Goal: Task Accomplishment & Management: Manage account settings

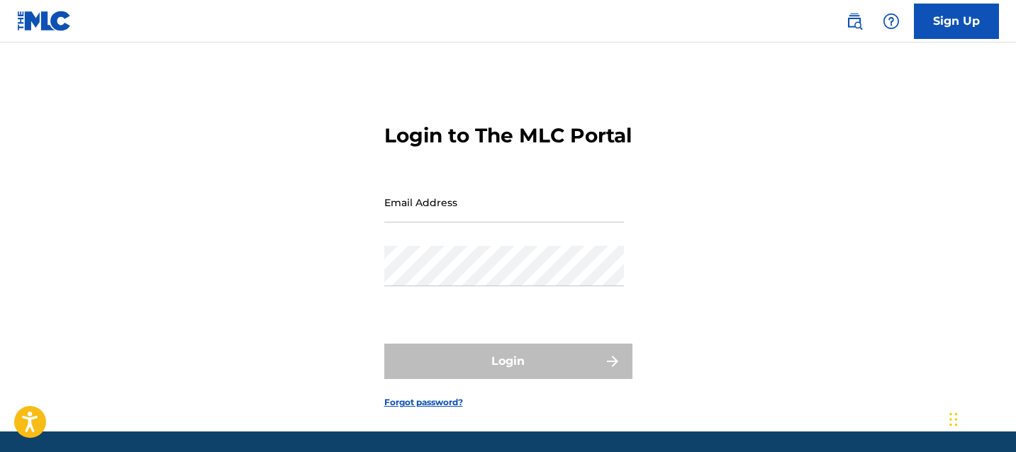
click at [466, 223] on input "Email Address" at bounding box center [504, 202] width 240 height 40
click at [418, 246] on div "Email Address" at bounding box center [504, 214] width 240 height 64
type input "[EMAIL_ADDRESS][DOMAIN_NAME]"
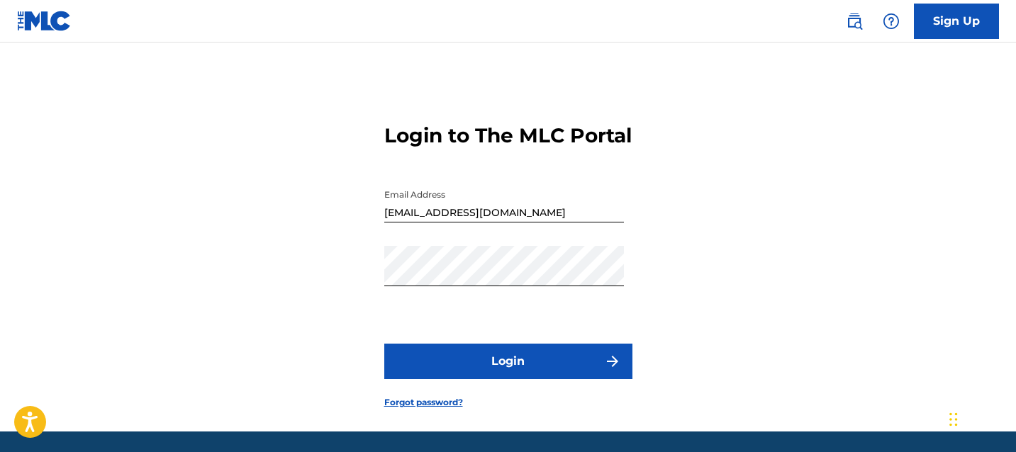
click at [538, 379] on button "Login" at bounding box center [508, 361] width 248 height 35
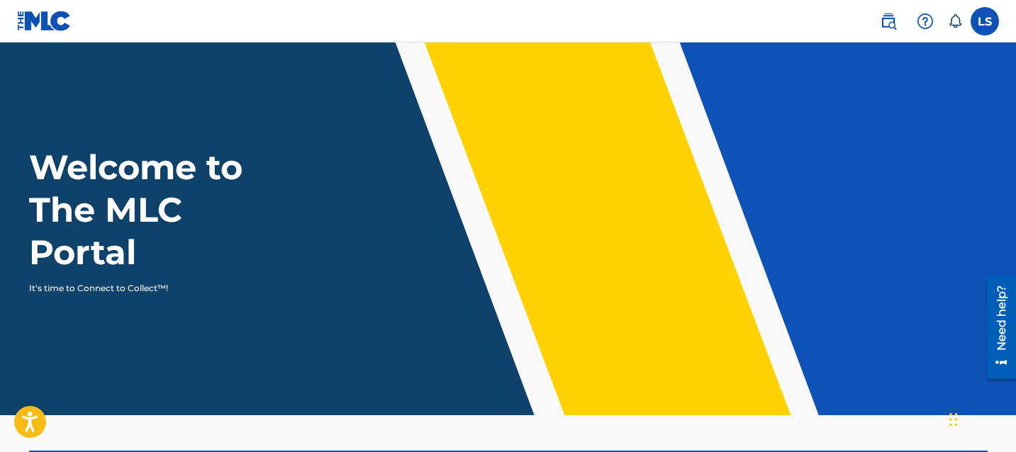
click at [896, 13] on img at bounding box center [888, 21] width 17 height 17
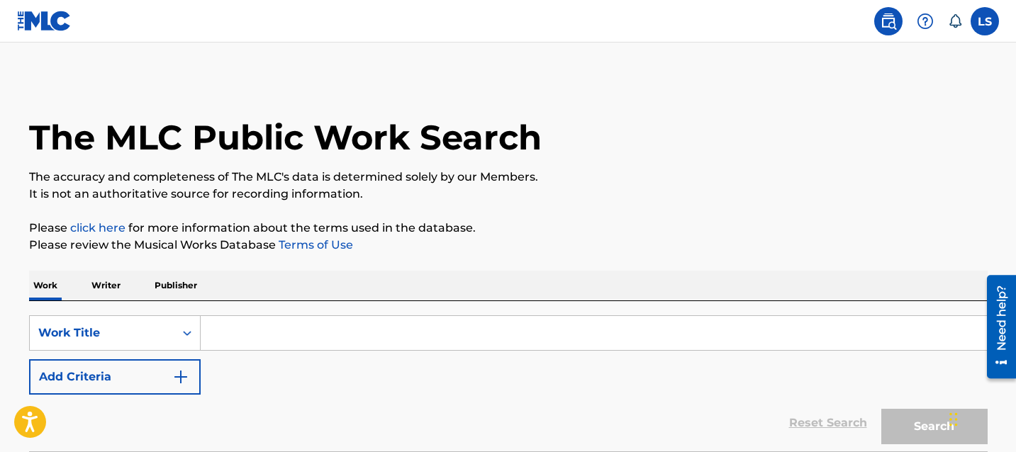
click at [988, 16] on label at bounding box center [985, 21] width 28 height 28
click at [985, 21] on input "LS [PERSON_NAME] [EMAIL_ADDRESS][DOMAIN_NAME] Notification Preferences Profile …" at bounding box center [985, 21] width 0 height 0
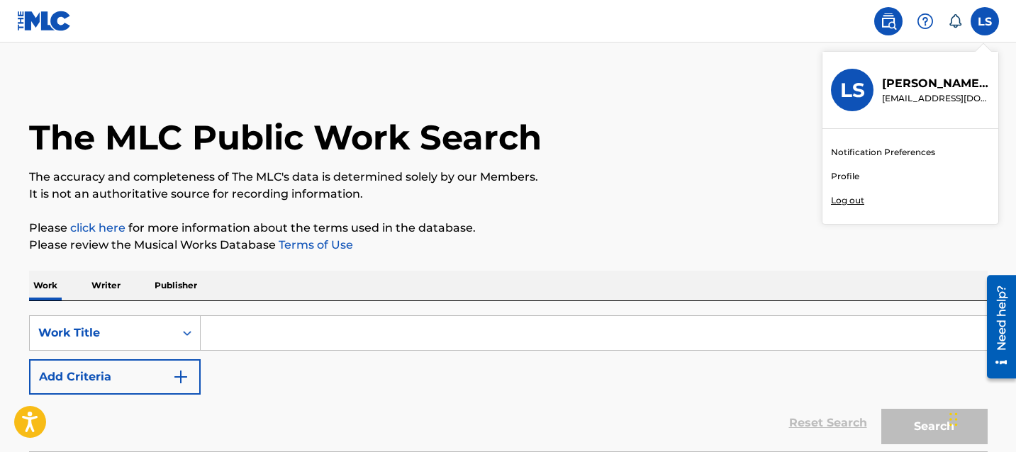
click at [849, 178] on link "Profile" at bounding box center [845, 176] width 28 height 13
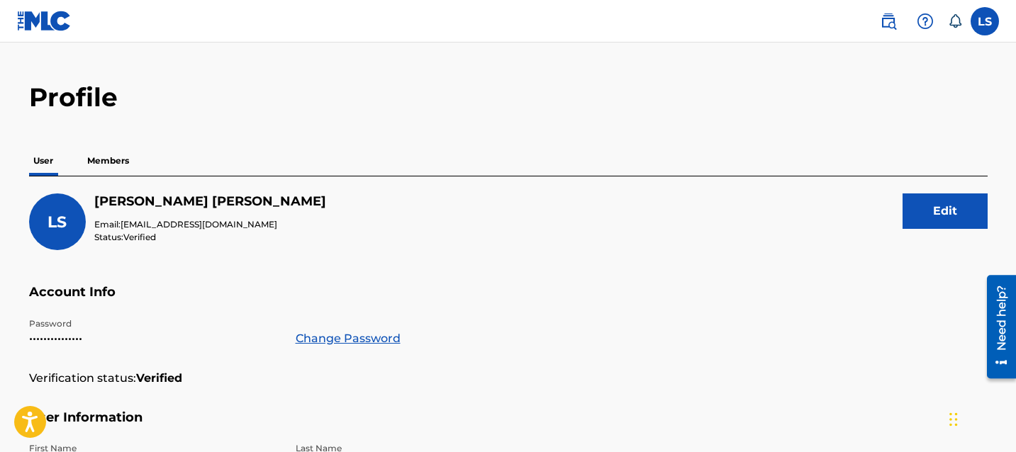
scroll to position [52, 0]
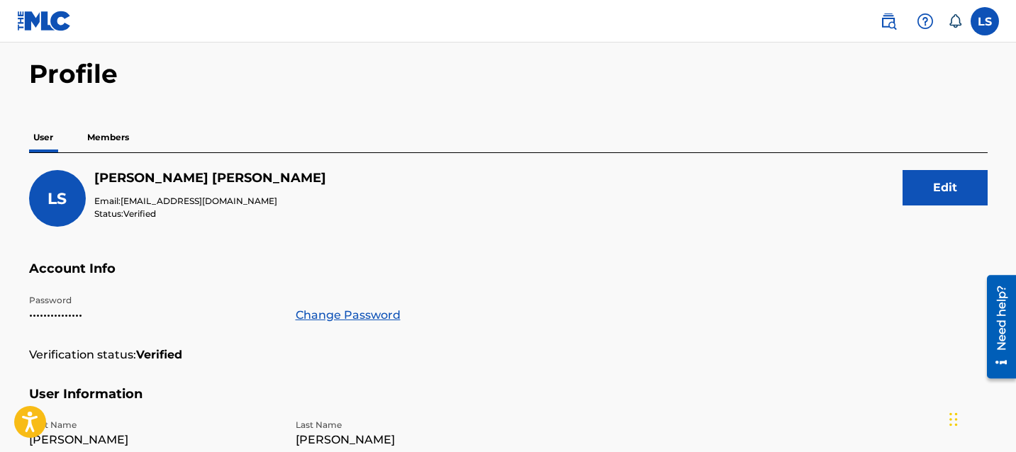
click at [98, 123] on p "Members" at bounding box center [108, 138] width 50 height 30
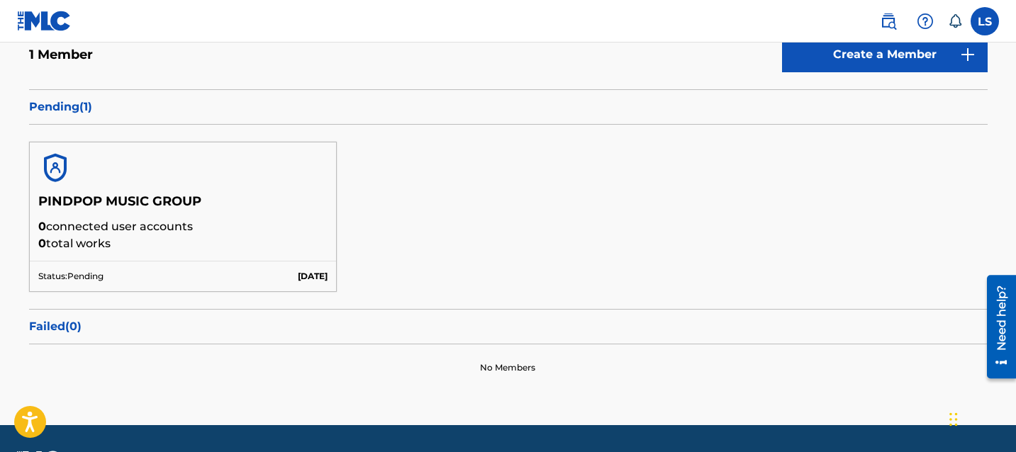
scroll to position [202, 0]
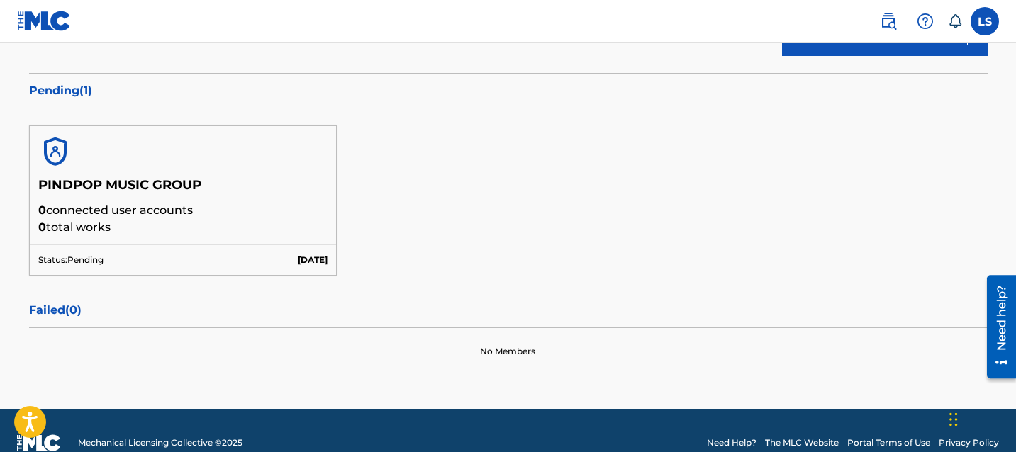
click at [151, 183] on h5 "PINDPOP MUSIC GROUP" at bounding box center [183, 189] width 290 height 25
click at [55, 152] on img at bounding box center [55, 152] width 34 height 34
click at [349, 262] on div "PINDPOP MUSIC GROUP 0 connected user accounts 0 total works Status: Pending [DA…" at bounding box center [508, 200] width 959 height 184
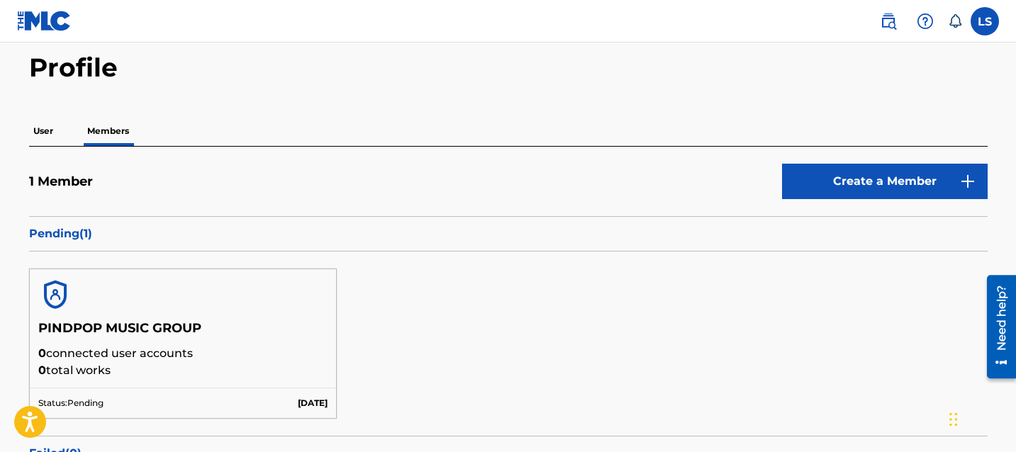
scroll to position [0, 0]
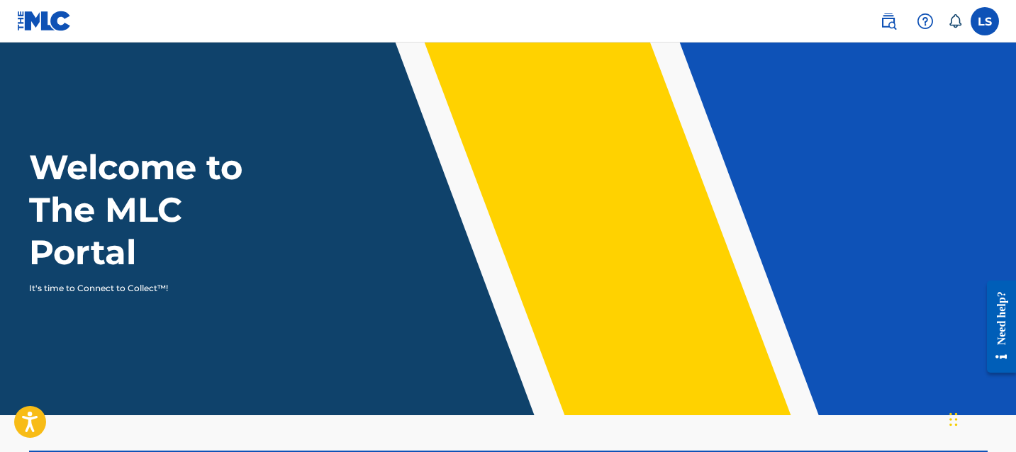
click at [974, 16] on label at bounding box center [985, 21] width 28 height 28
click at [985, 21] on input "LS LOVEJOT SINGH pindpop@gmail.com Notification Preferences Profile Log out" at bounding box center [985, 21] width 0 height 0
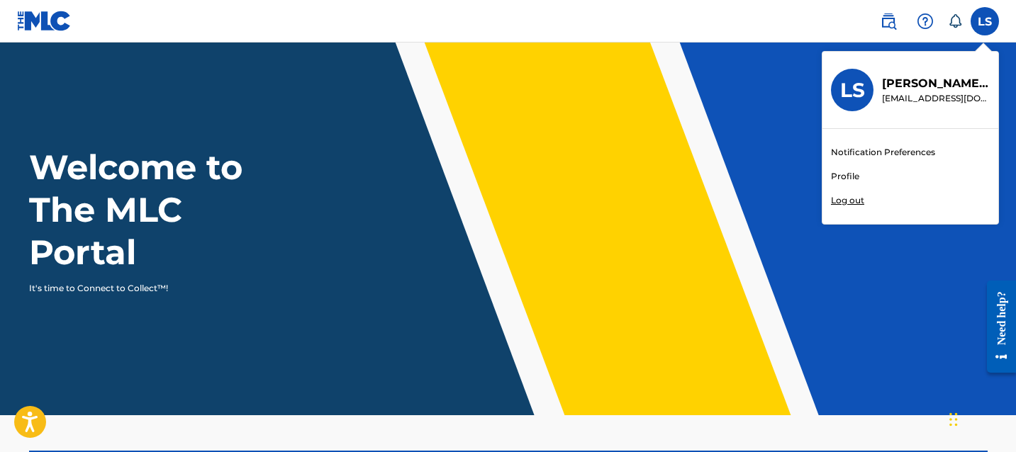
click at [859, 193] on div "Notification Preferences Profile Log out" at bounding box center [911, 176] width 176 height 95
click at [985, 21] on input "LS LOVEJOT SINGH pindpop@gmail.com Notification Preferences Profile Log out" at bounding box center [985, 21] width 0 height 0
click at [850, 208] on div "Notification Preferences Profile Log out" at bounding box center [911, 176] width 176 height 95
click at [985, 21] on input "LS [PERSON_NAME] [EMAIL_ADDRESS][DOMAIN_NAME] Notification Preferences Profile …" at bounding box center [985, 21] width 0 height 0
click at [852, 188] on div "Notification Preferences Profile Log out" at bounding box center [911, 176] width 176 height 95
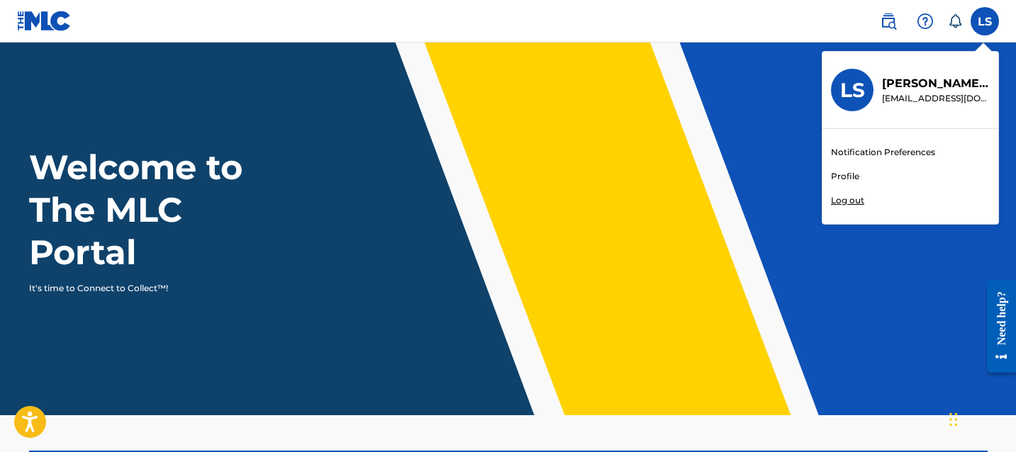
click at [985, 21] on input "LS [PERSON_NAME] [EMAIL_ADDRESS][DOMAIN_NAME] Notification Preferences Profile …" at bounding box center [985, 21] width 0 height 0
click at [852, 194] on div "Notification Preferences Profile Log out" at bounding box center [911, 176] width 176 height 95
click at [985, 21] on input "LS [PERSON_NAME] [EMAIL_ADDRESS][DOMAIN_NAME] Notification Preferences Profile …" at bounding box center [985, 21] width 0 height 0
click at [852, 206] on p "Log out" at bounding box center [847, 200] width 33 height 13
click at [985, 21] on input "LS [PERSON_NAME] [EMAIL_ADDRESS][DOMAIN_NAME] Notification Preferences Profile …" at bounding box center [985, 21] width 0 height 0
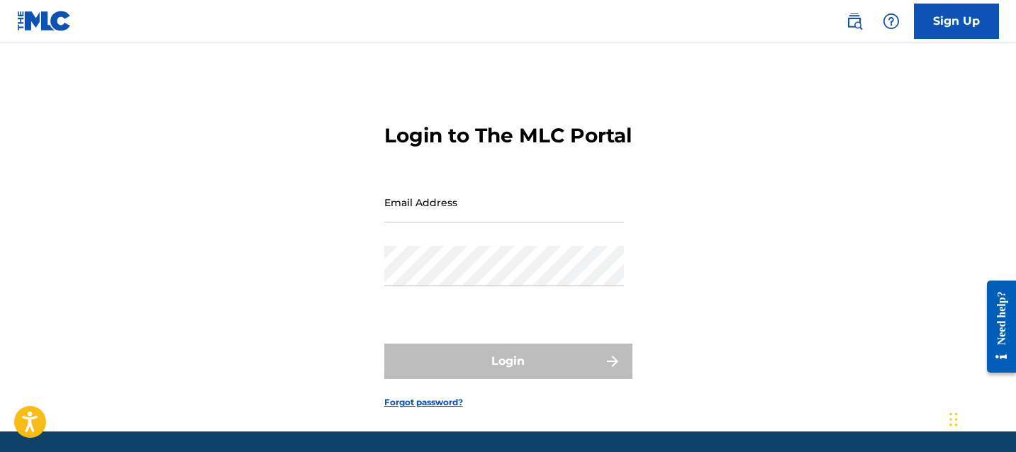
click at [519, 223] on input "Email Address" at bounding box center [504, 202] width 240 height 40
click at [378, 290] on div "Login to The MLC Portal Email Address Password Login Forgot password?" at bounding box center [508, 255] width 993 height 354
type input "info@pindpop.com"
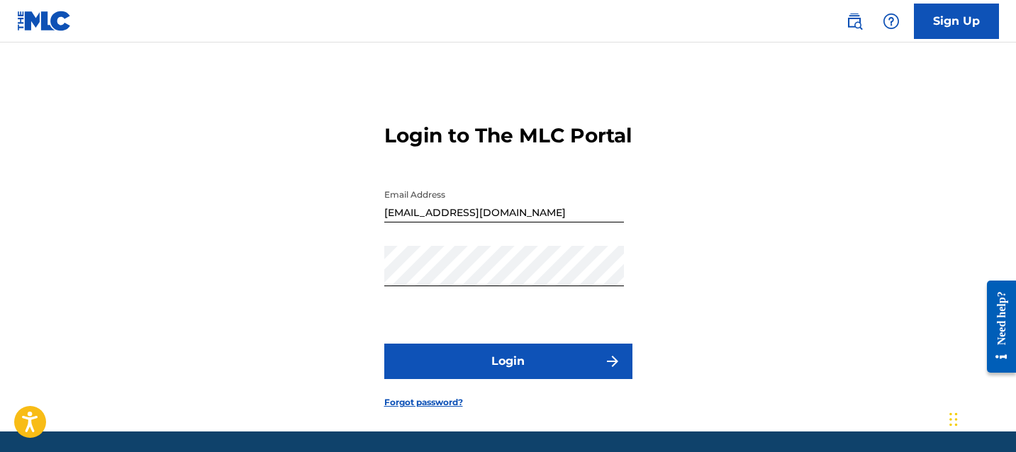
click at [526, 374] on button "Login" at bounding box center [508, 361] width 248 height 35
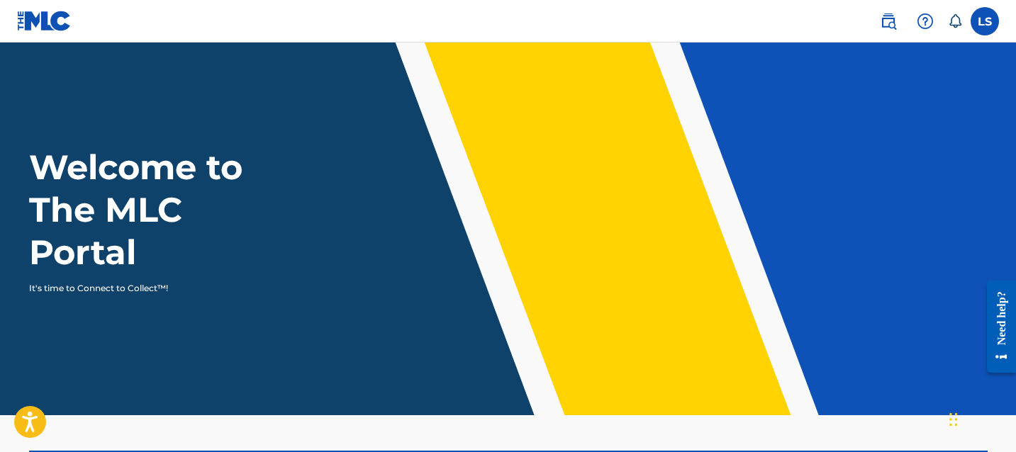
click at [984, 28] on label at bounding box center [985, 21] width 28 height 28
click at [985, 21] on input "LS LOVEJOT SINGH info@pindpop.com Notification Preferences Profile Log out" at bounding box center [985, 21] width 0 height 0
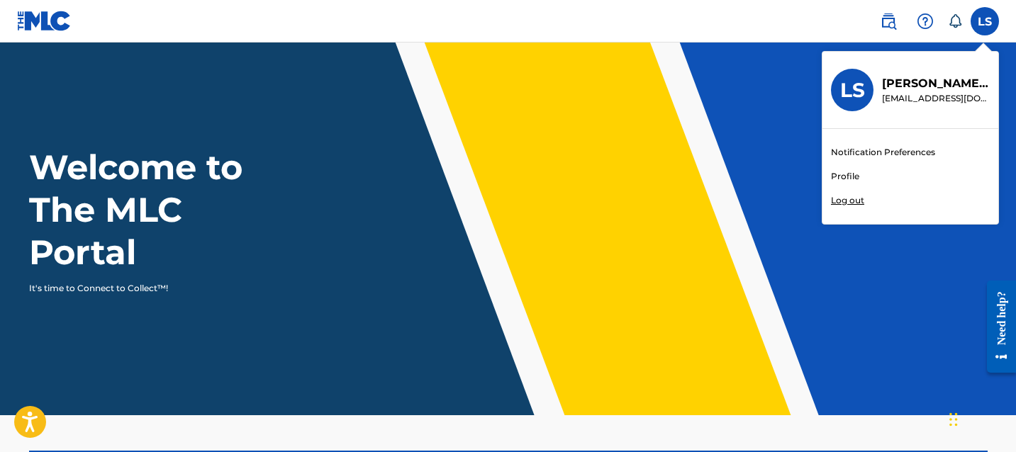
click at [861, 173] on div "Notification Preferences Profile Log out" at bounding box center [911, 176] width 176 height 95
click at [985, 21] on input "LS LOVEJOT SINGH info@pindpop.com Notification Preferences Profile Log out" at bounding box center [985, 21] width 0 height 0
click at [851, 173] on link "Profile" at bounding box center [845, 176] width 28 height 13
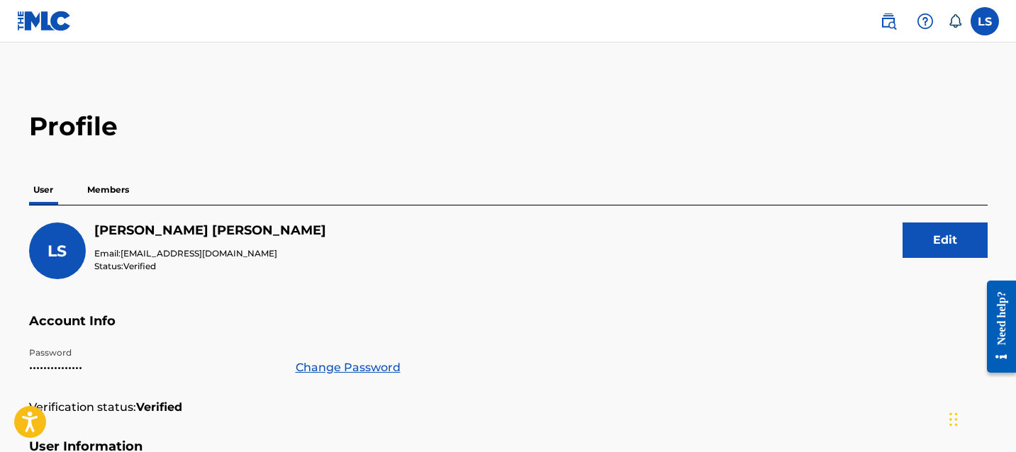
click at [113, 183] on p "Members" at bounding box center [108, 190] width 50 height 30
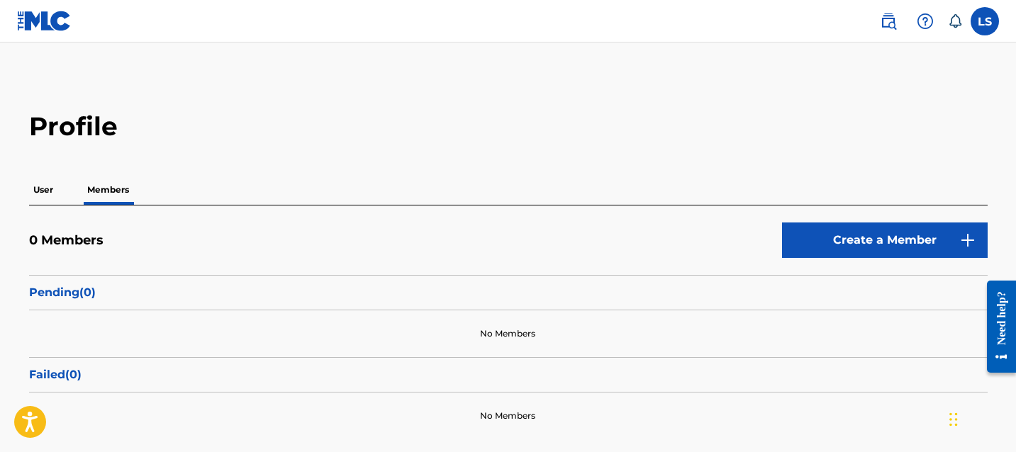
click at [43, 190] on p "User" at bounding box center [43, 190] width 28 height 30
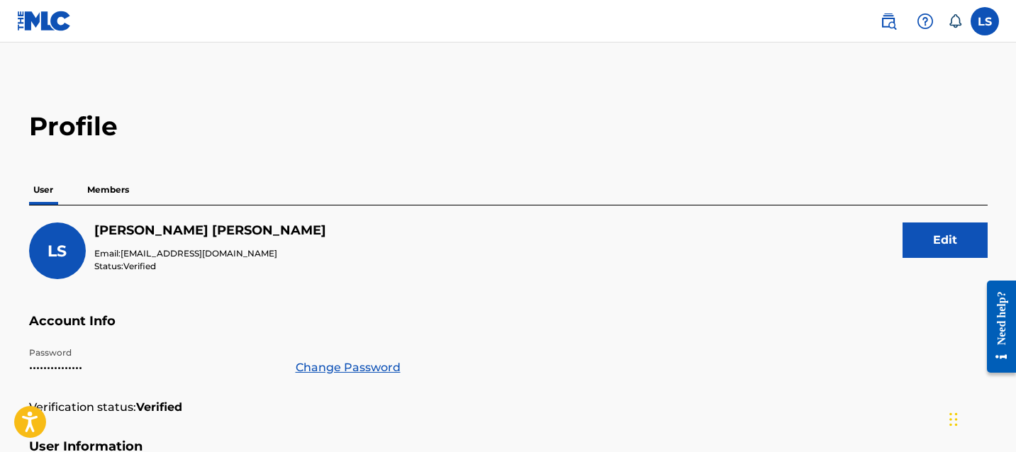
click at [999, 24] on nav "LS LS LOVEJOT SINGH info@pindpop.com Notification Preferences Profile Log out" at bounding box center [508, 21] width 1016 height 43
click at [986, 26] on label at bounding box center [985, 21] width 28 height 28
click at [985, 21] on input "LS LOVEJOT SINGH info@pindpop.com Notification Preferences Profile Log out" at bounding box center [985, 21] width 0 height 0
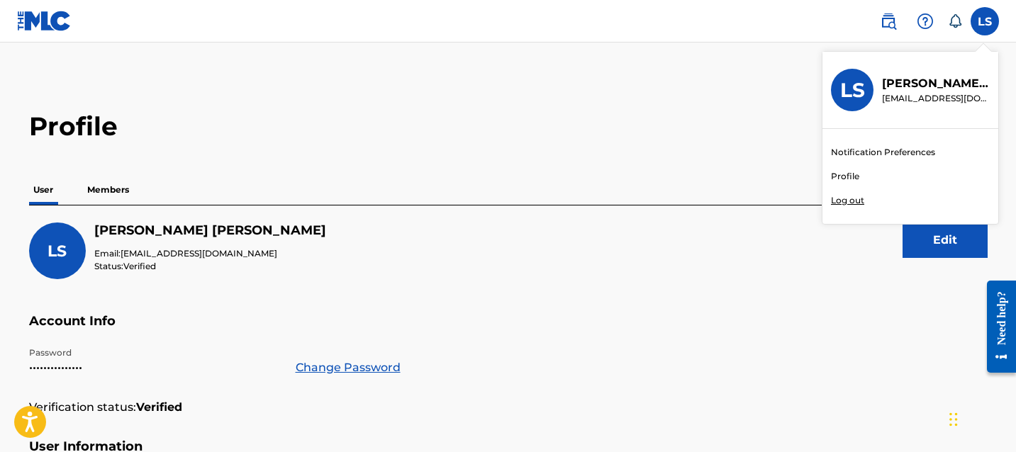
click at [856, 192] on div "Notification Preferences Profile Log out" at bounding box center [911, 176] width 176 height 95
click at [985, 21] on input "LS LOVEJOT SINGH info@pindpop.com Notification Preferences Profile Log out" at bounding box center [985, 21] width 0 height 0
click at [856, 194] on p "Log out" at bounding box center [847, 200] width 33 height 13
click at [985, 21] on input "LS LOVEJOT SINGH info@pindpop.com Notification Preferences Profile Log out" at bounding box center [985, 21] width 0 height 0
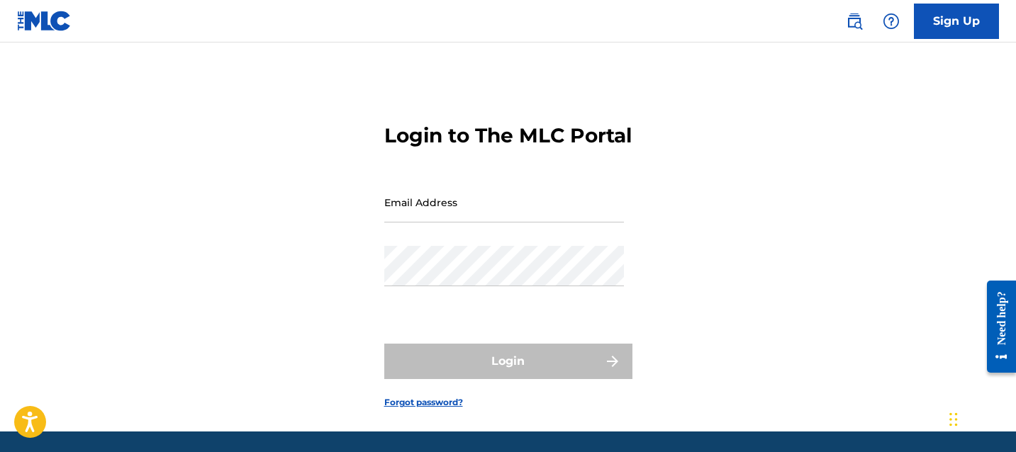
click at [412, 223] on input "Email Address" at bounding box center [504, 202] width 240 height 40
type input "pindpopmusicgroupinc@gmail.com"
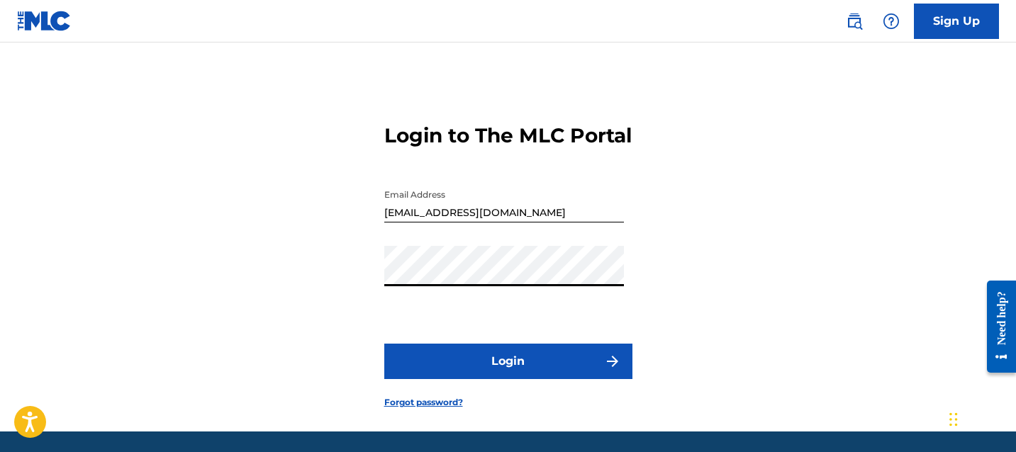
click at [495, 379] on button "Login" at bounding box center [508, 361] width 248 height 35
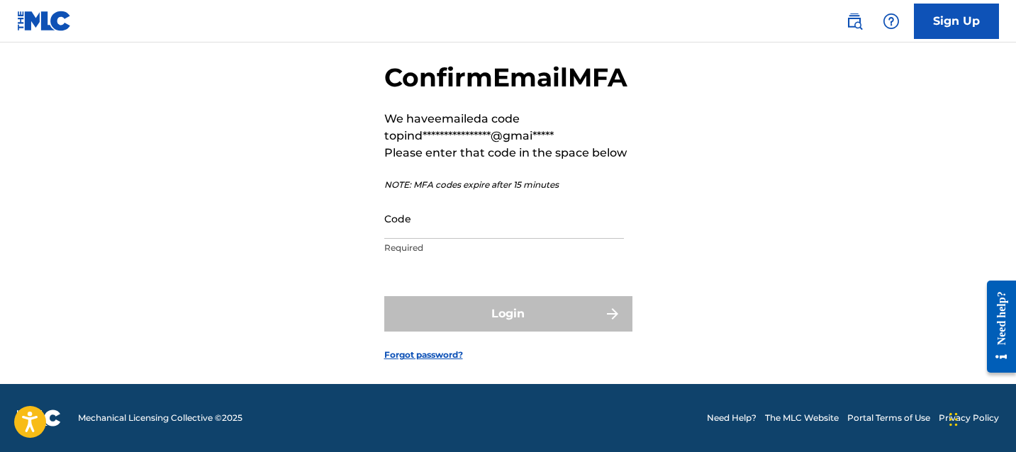
scroll to position [94, 0]
paste input "660643"
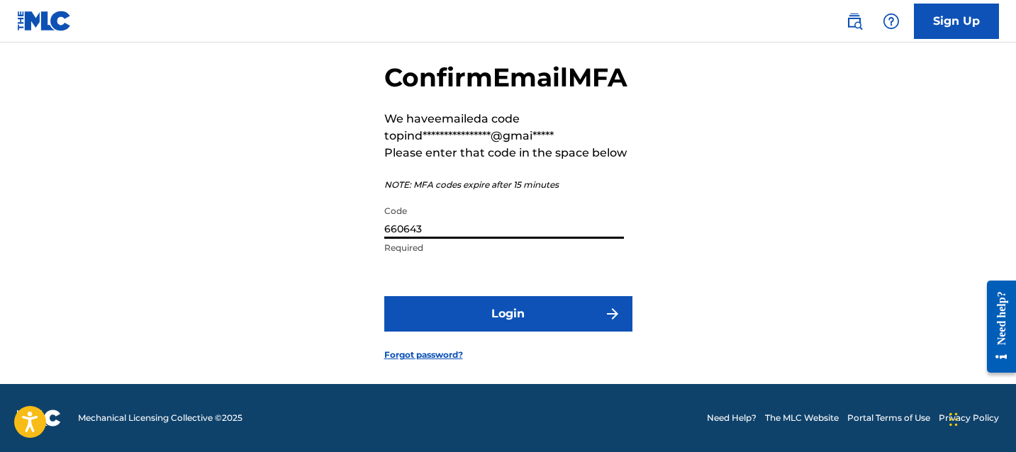
click at [503, 231] on input "660643" at bounding box center [504, 219] width 240 height 40
type input "660643"
click at [418, 307] on button "Login" at bounding box center [508, 313] width 248 height 35
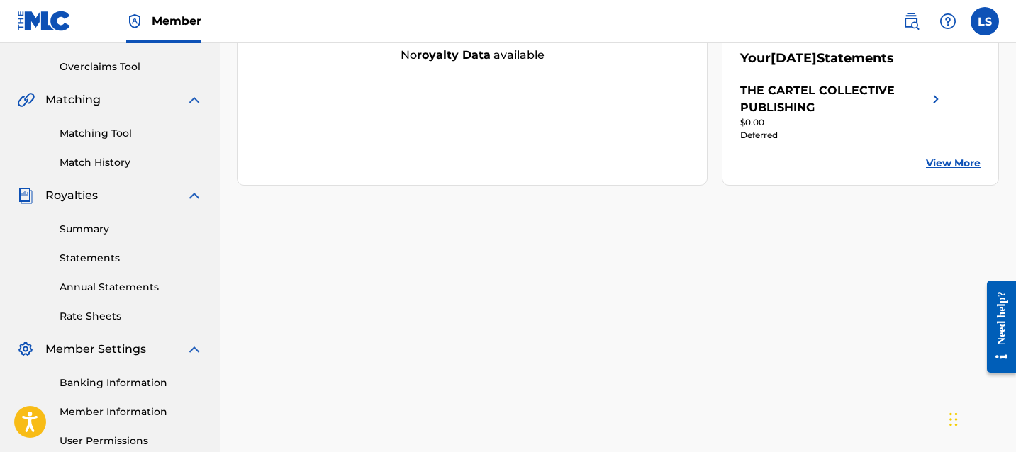
scroll to position [266, 0]
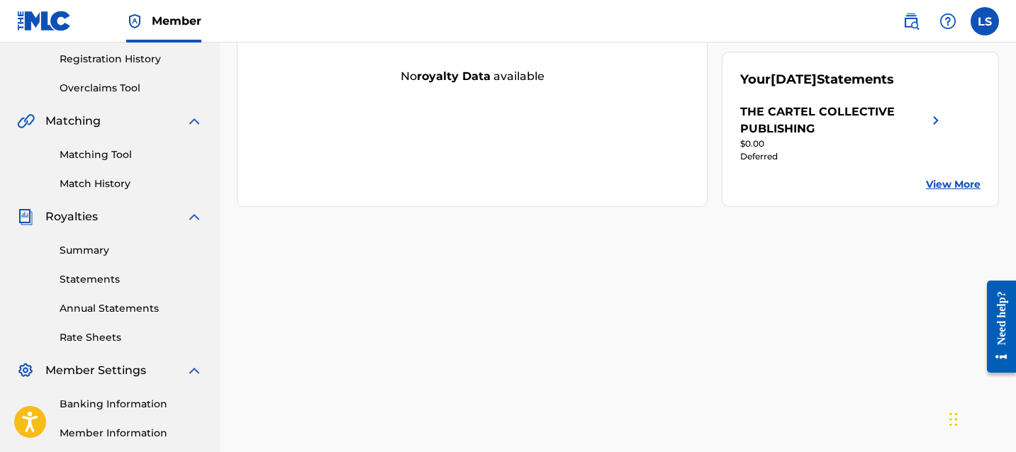
click at [773, 140] on div "$0.00" at bounding box center [842, 144] width 204 height 13
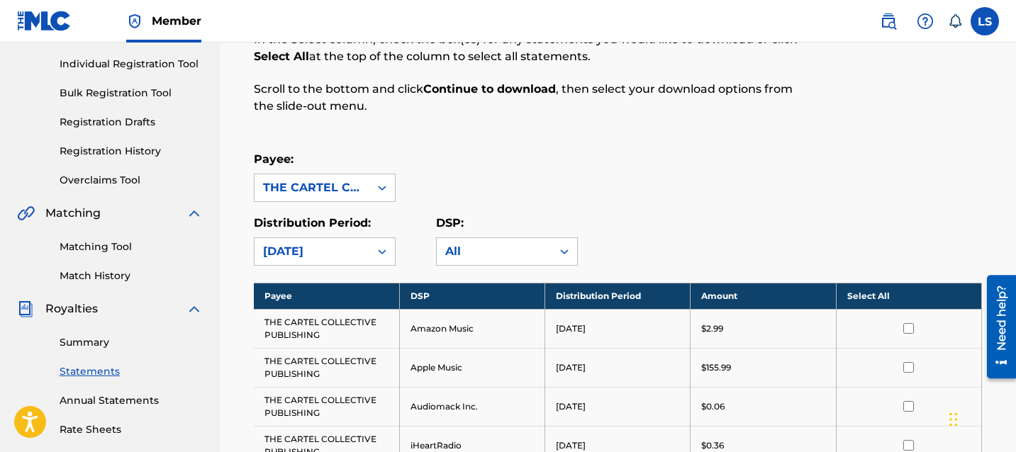
scroll to position [260, 0]
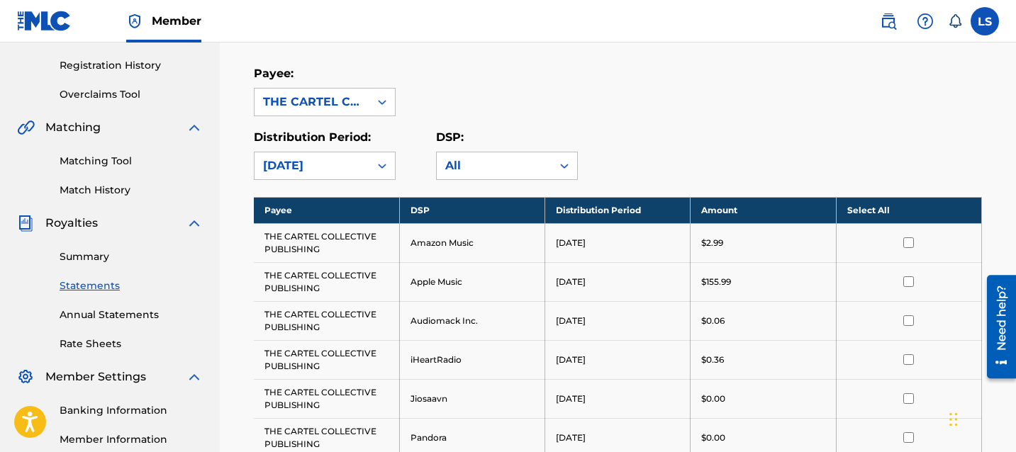
click at [126, 316] on link "Annual Statements" at bounding box center [131, 315] width 143 height 15
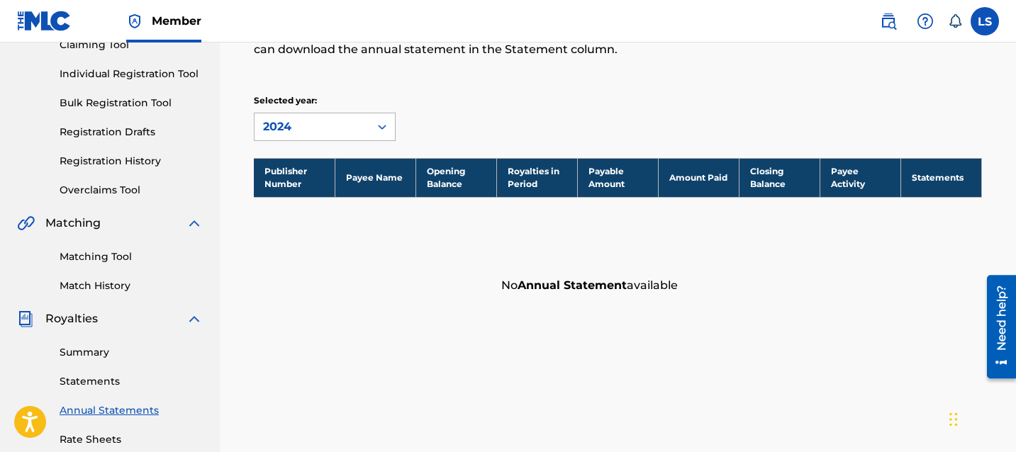
scroll to position [124, 0]
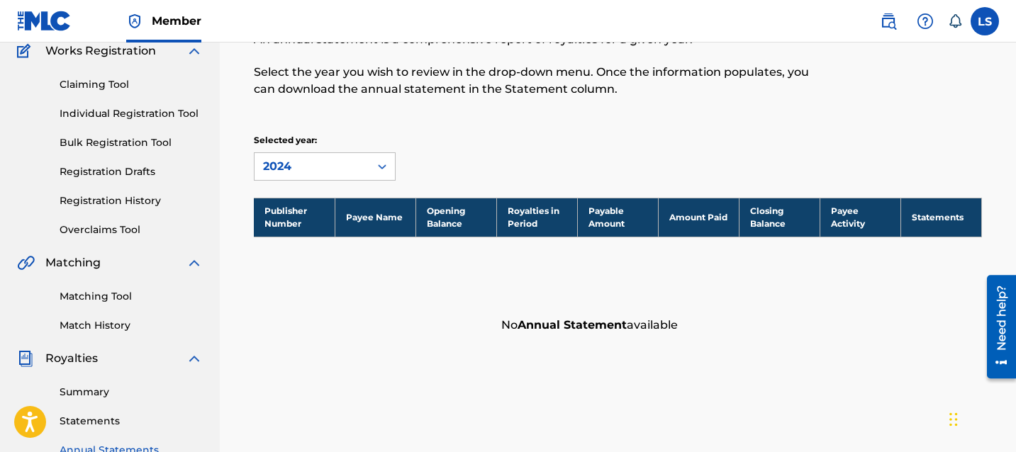
click at [310, 151] on div "Selected year: 2024" at bounding box center [325, 157] width 142 height 47
click at [310, 166] on div "2024" at bounding box center [312, 166] width 98 height 17
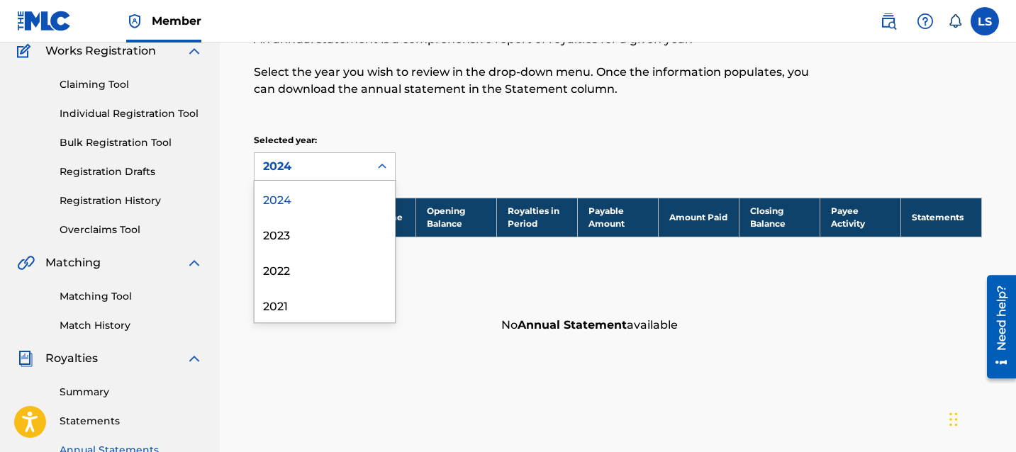
click at [444, 121] on div "Annual Statements of Account An annual statement is a comprehensive report of r…" at bounding box center [618, 165] width 762 height 352
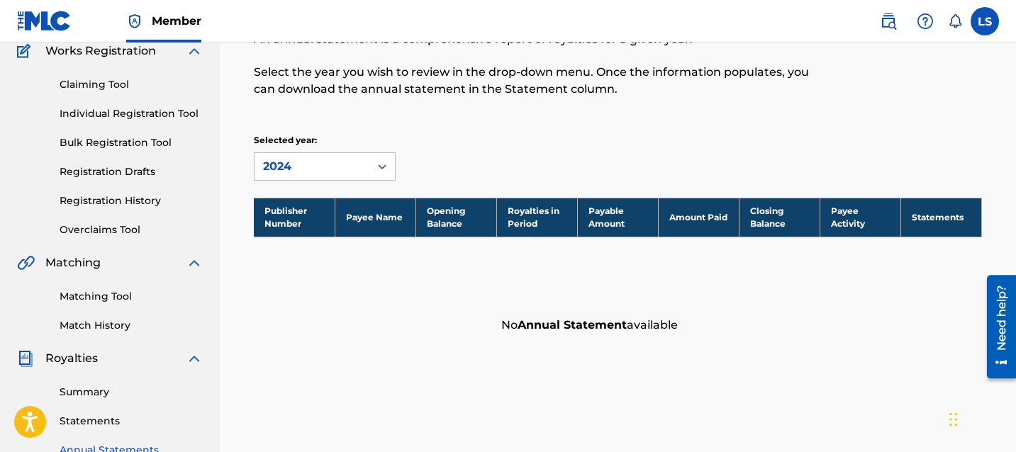
click at [134, 227] on link "Overclaims Tool" at bounding box center [131, 230] width 143 height 15
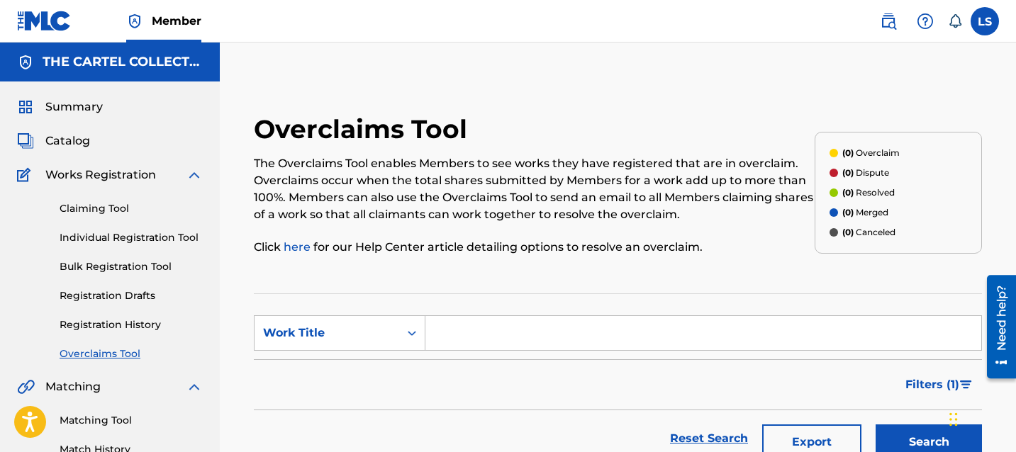
click at [140, 331] on link "Registration History" at bounding box center [131, 325] width 143 height 15
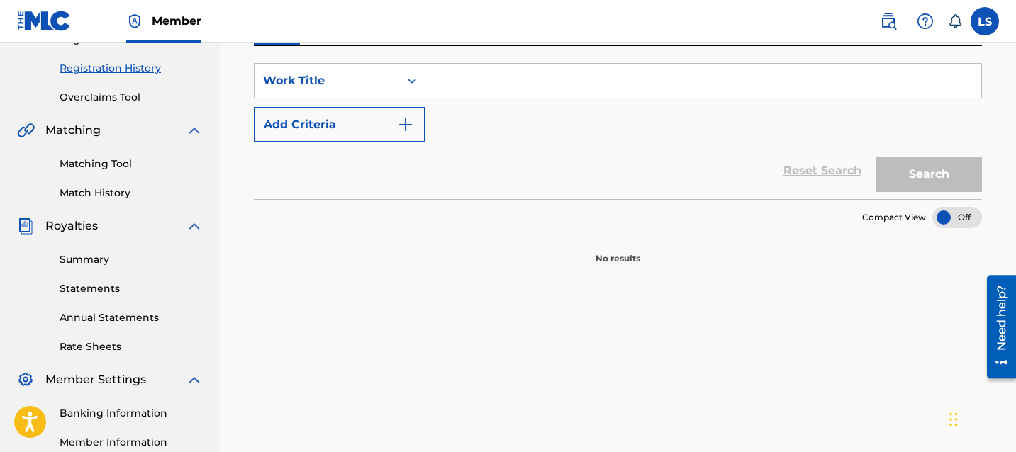
scroll to position [211, 0]
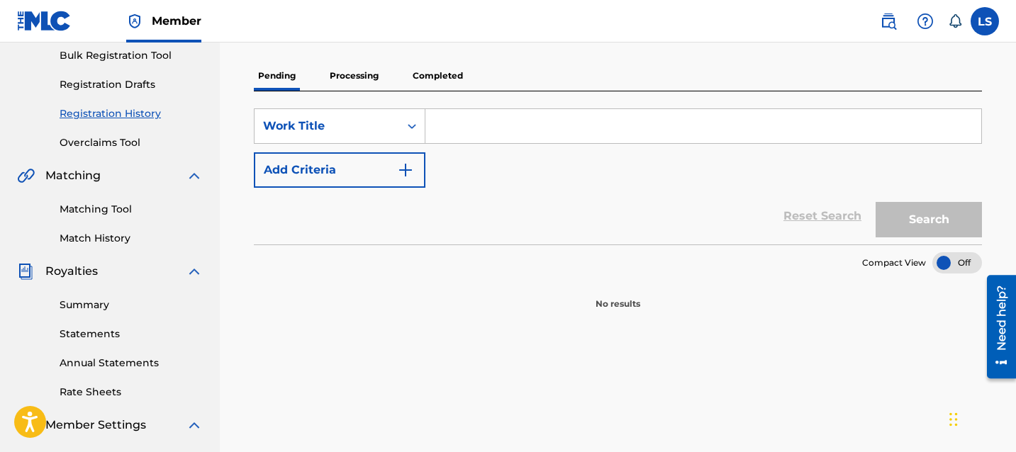
click at [424, 73] on p "Completed" at bounding box center [437, 76] width 59 height 30
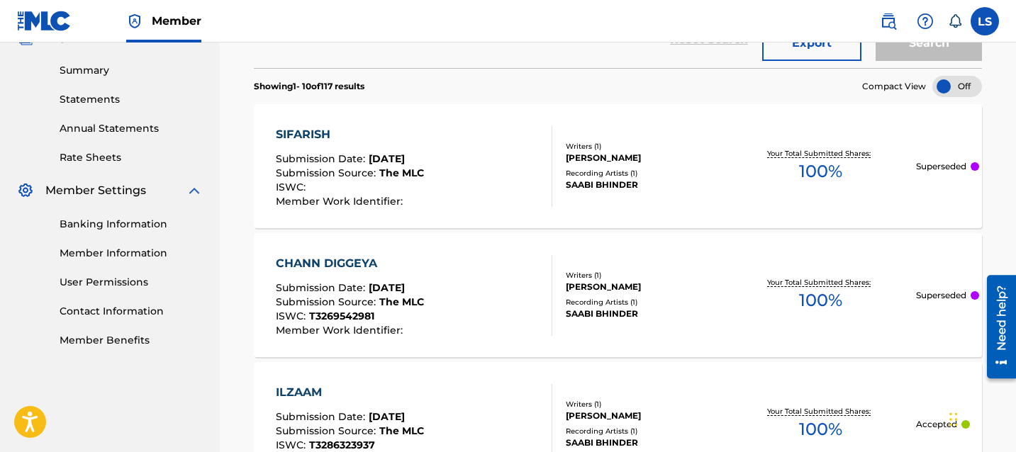
scroll to position [445, 0]
click at [482, 166] on div "SIFARISH Submission Date : May 04, 2025 Submission Source : The MLC ISWC : Memb…" at bounding box center [414, 167] width 277 height 81
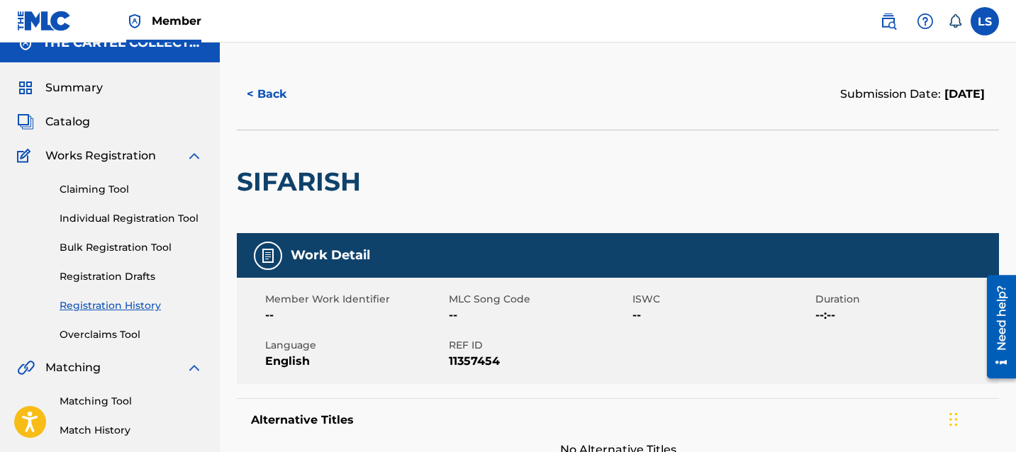
scroll to position [23, 0]
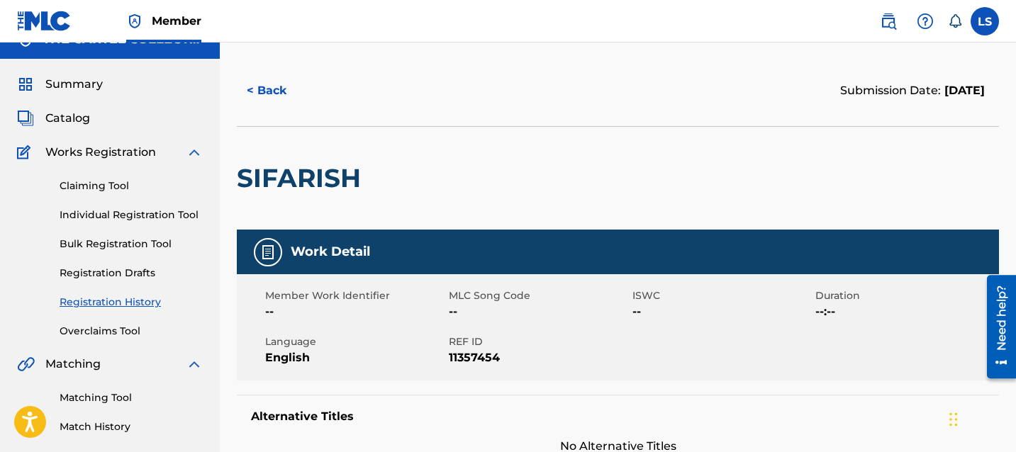
click at [81, 111] on span "Catalog" at bounding box center [67, 118] width 45 height 17
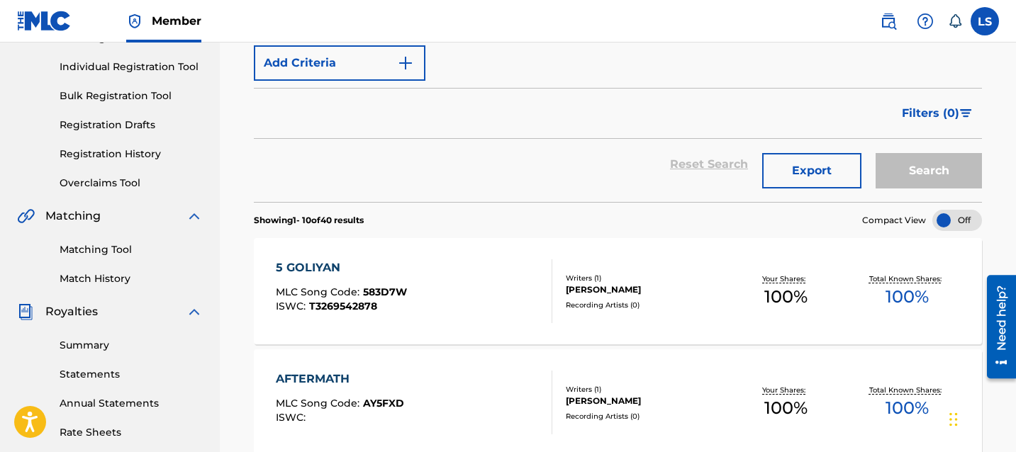
scroll to position [84, 0]
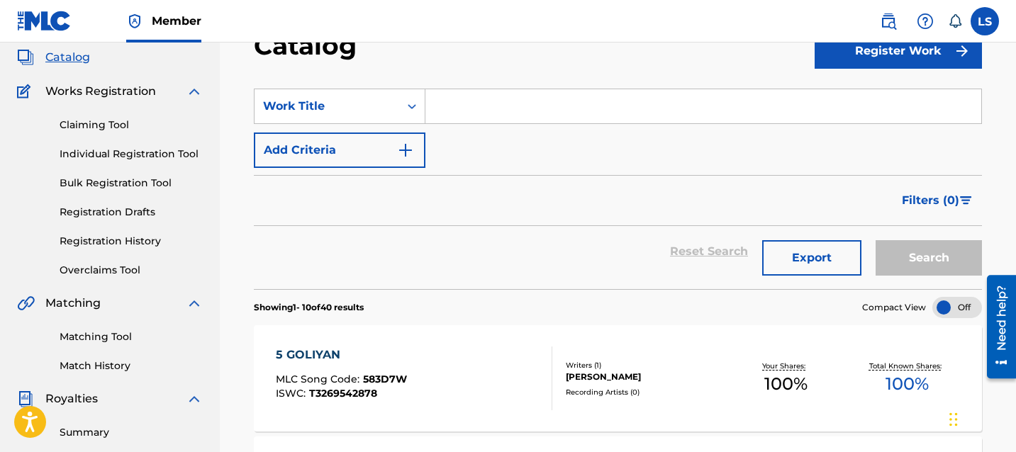
click at [460, 335] on div "5 GOLIYAN MLC Song Code : 583D7W ISWC : T3269542878 Writers ( 1 ) NAVDEEP SINGH…" at bounding box center [618, 378] width 728 height 106
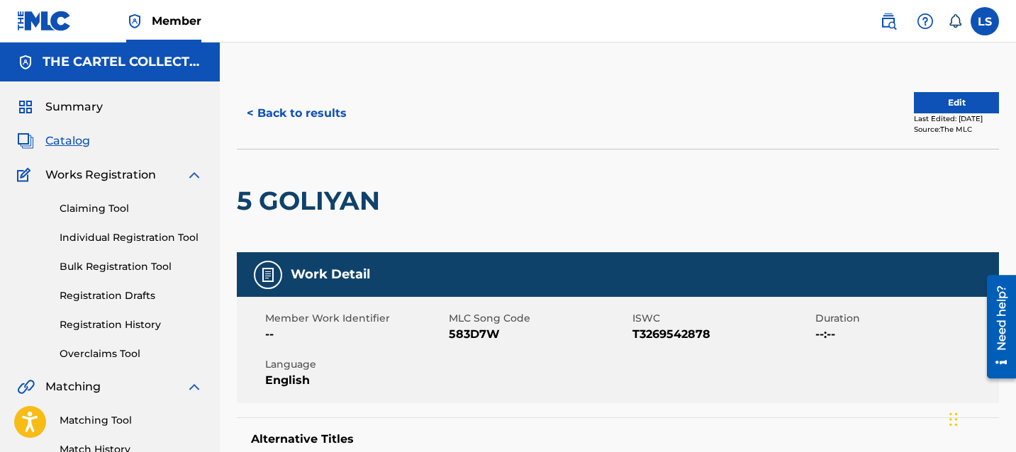
click at [917, 101] on button "Edit" at bounding box center [956, 102] width 85 height 21
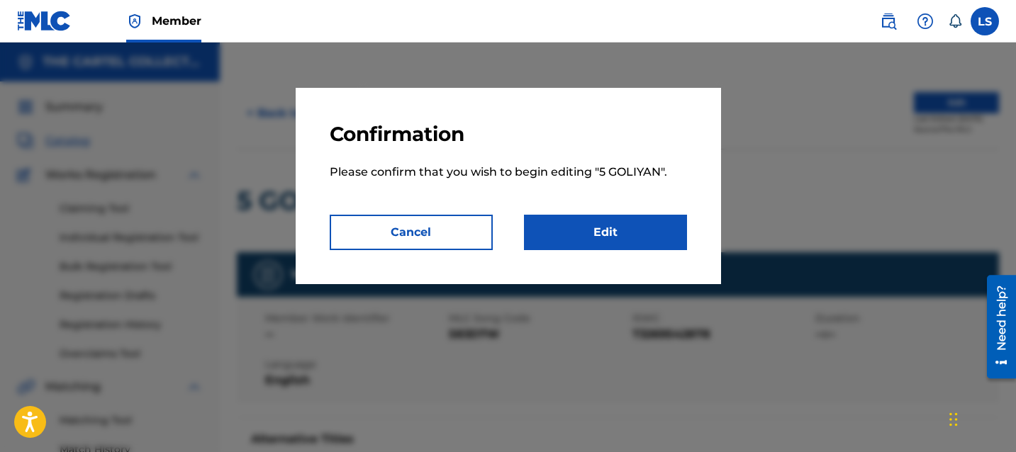
click at [645, 245] on link "Edit" at bounding box center [605, 232] width 163 height 35
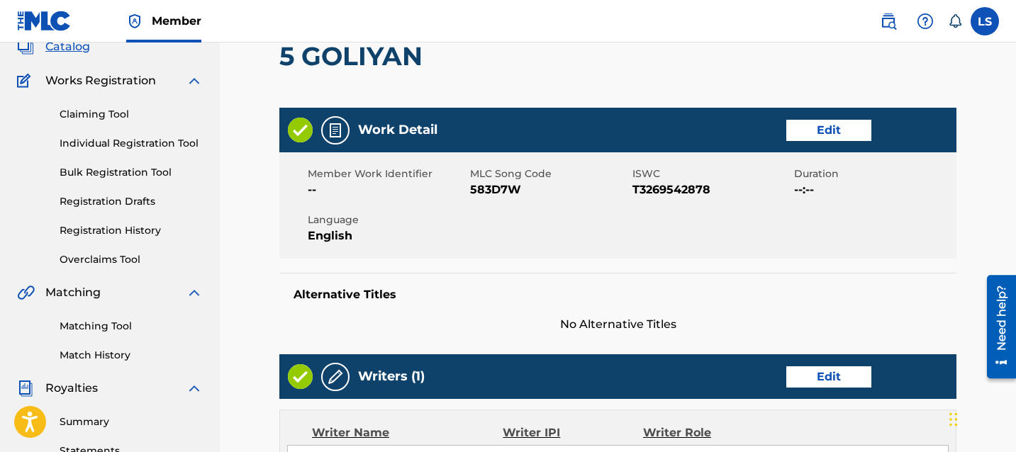
scroll to position [96, 0]
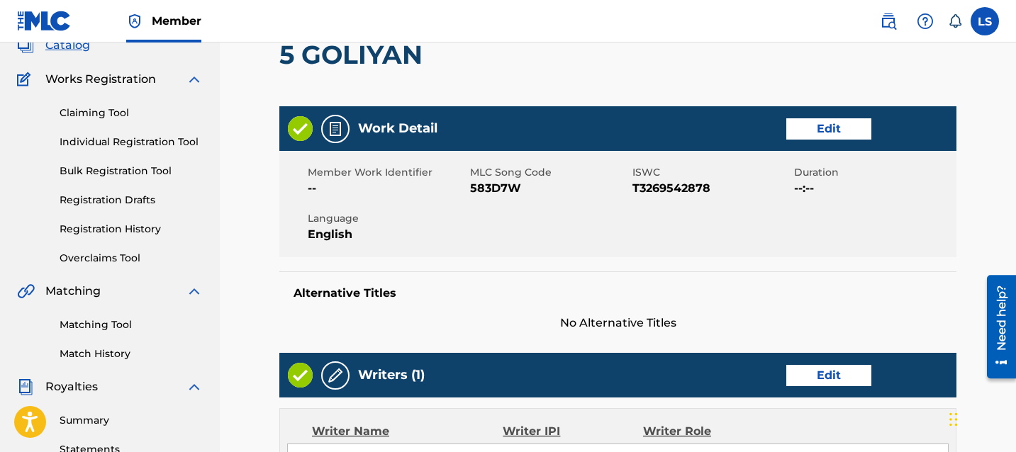
click at [843, 123] on link "Edit" at bounding box center [828, 128] width 85 height 21
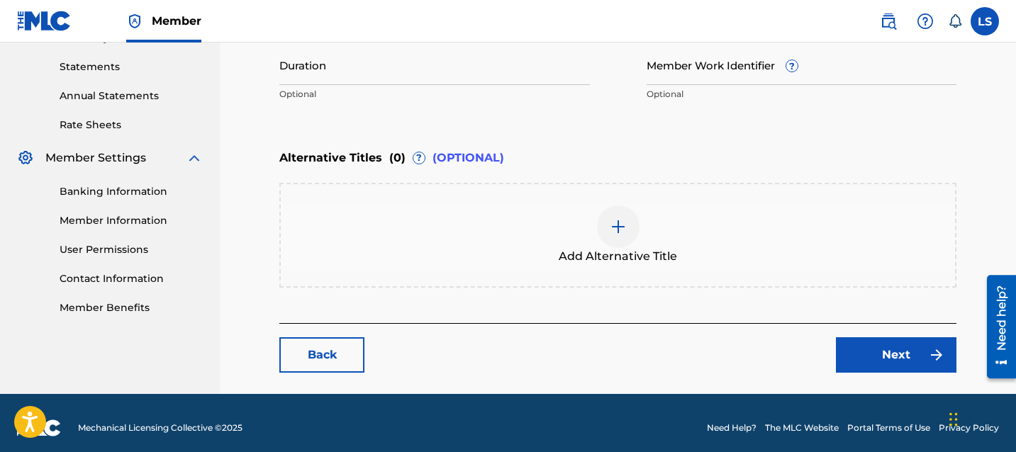
scroll to position [488, 0]
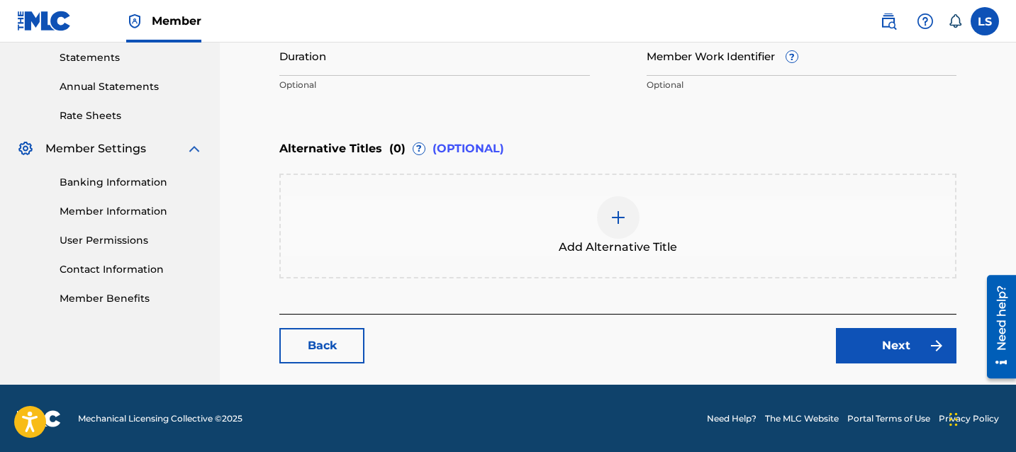
click at [343, 336] on link "Back" at bounding box center [321, 345] width 85 height 35
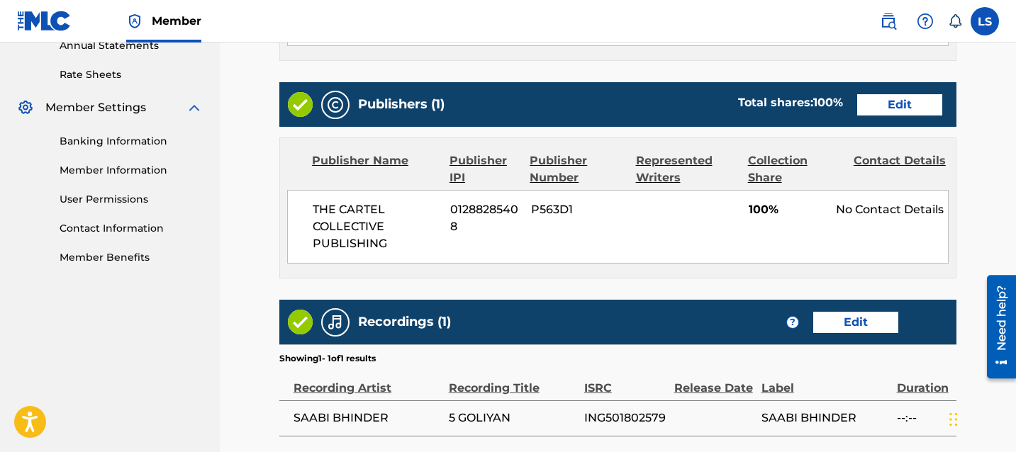
scroll to position [506, 0]
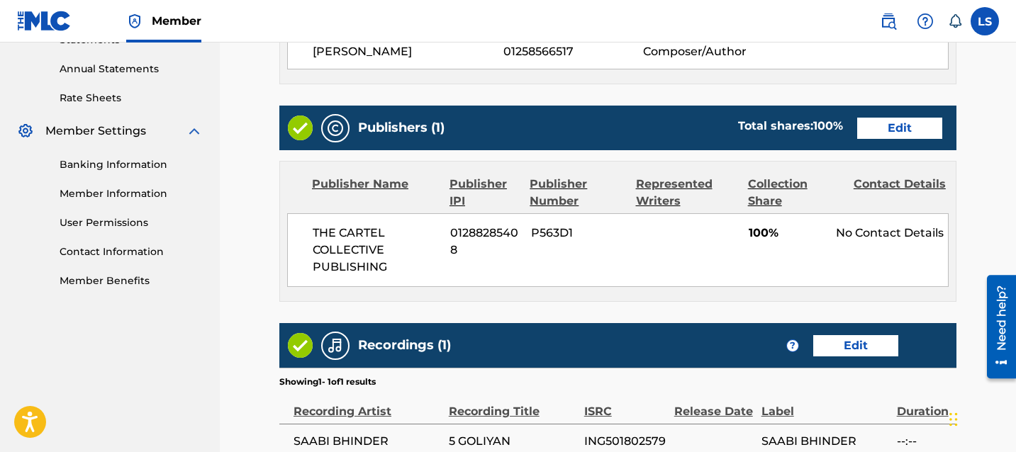
click at [889, 134] on link "Edit" at bounding box center [899, 128] width 85 height 21
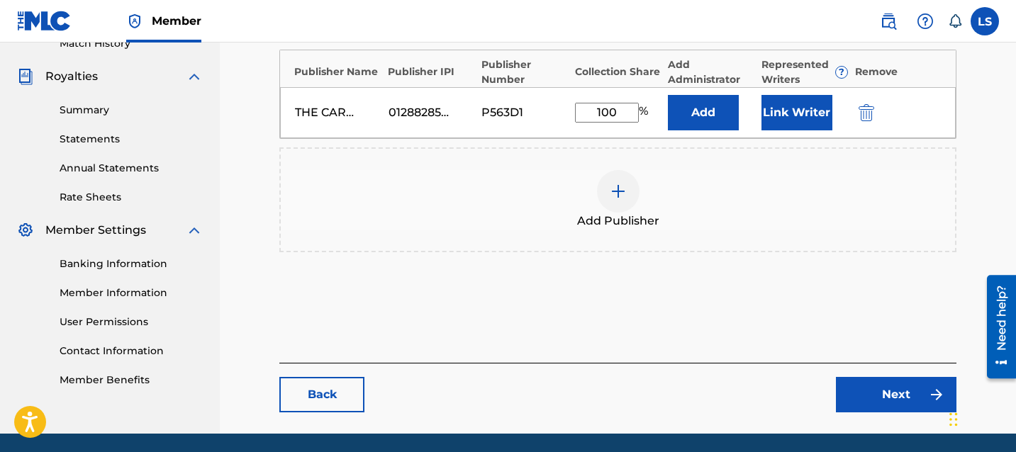
scroll to position [388, 0]
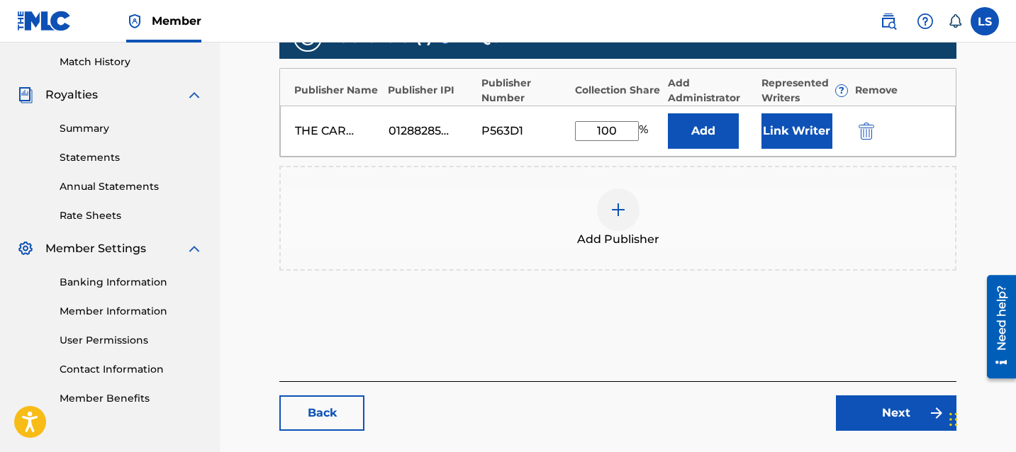
click at [813, 144] on button "Link Writer" at bounding box center [797, 130] width 71 height 35
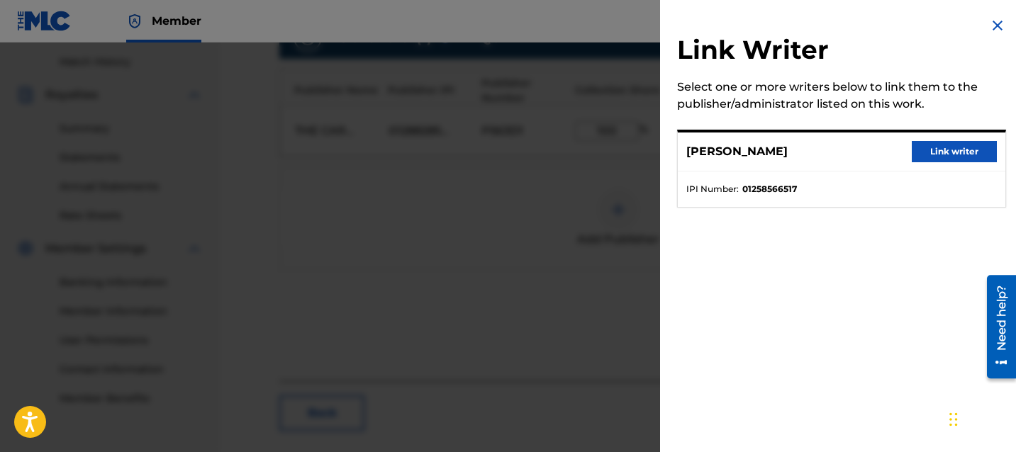
click at [923, 152] on button "Link writer" at bounding box center [954, 151] width 85 height 21
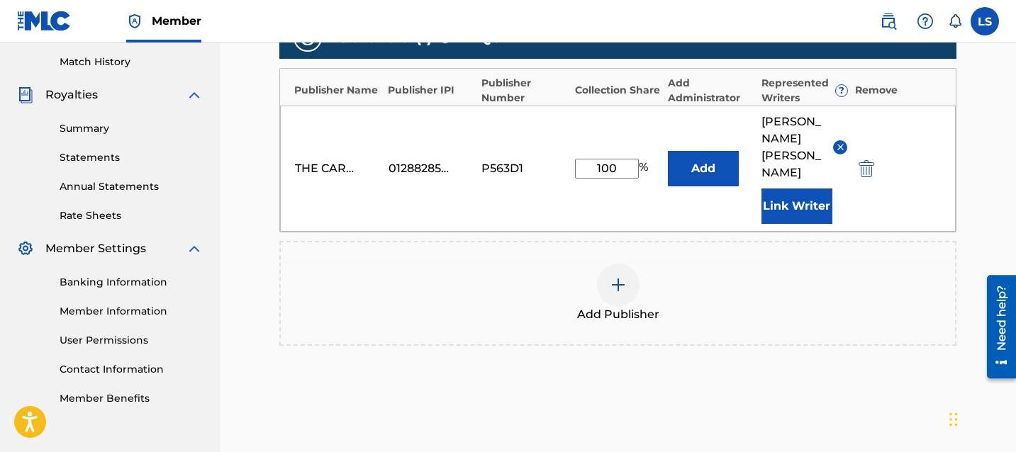
click at [616, 306] on span "Add Publisher" at bounding box center [618, 314] width 82 height 17
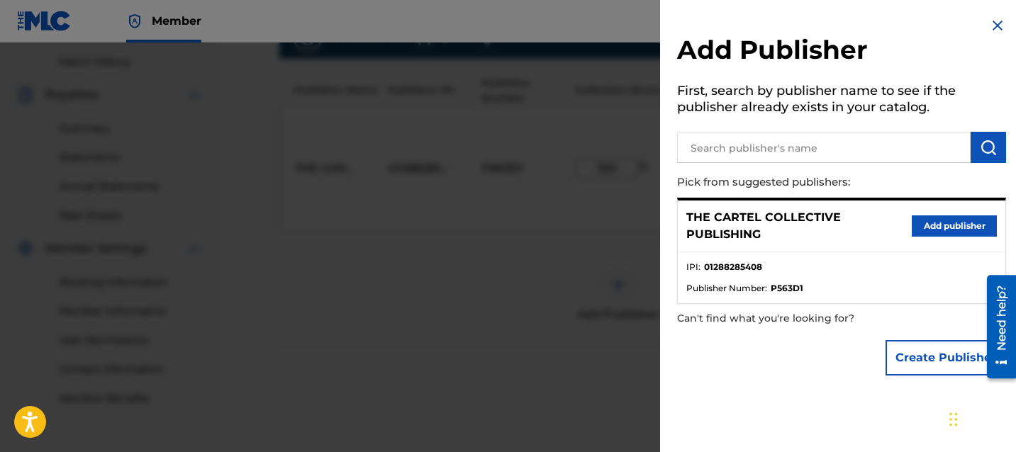
click at [598, 272] on div at bounding box center [508, 269] width 1016 height 452
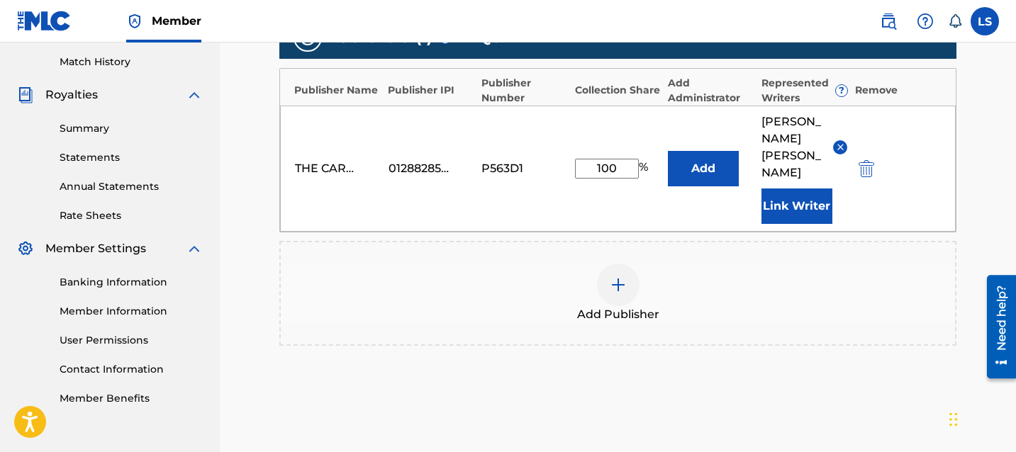
click at [503, 160] on div "P563D1" at bounding box center [513, 168] width 64 height 17
click at [509, 160] on div "P563D1" at bounding box center [513, 168] width 64 height 17
click at [647, 264] on div "Add Publisher" at bounding box center [618, 294] width 674 height 60
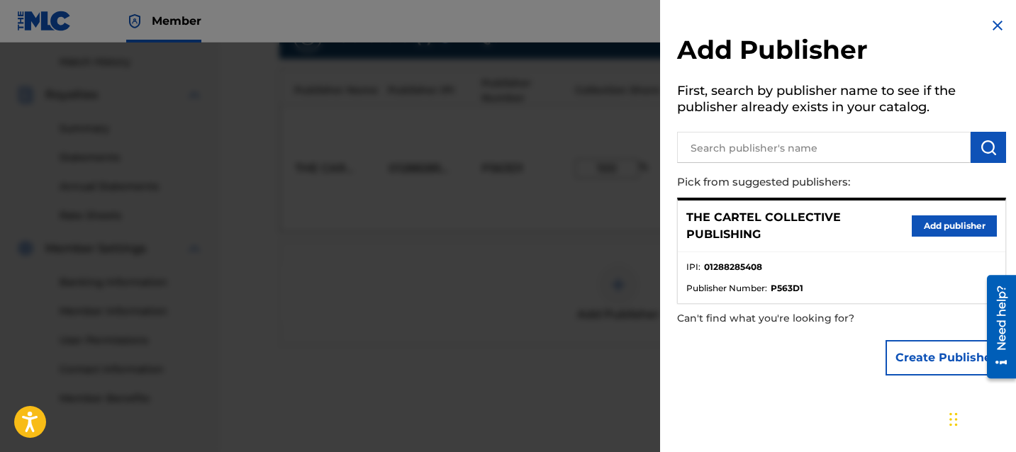
click at [757, 153] on input "text" at bounding box center [824, 147] width 294 height 31
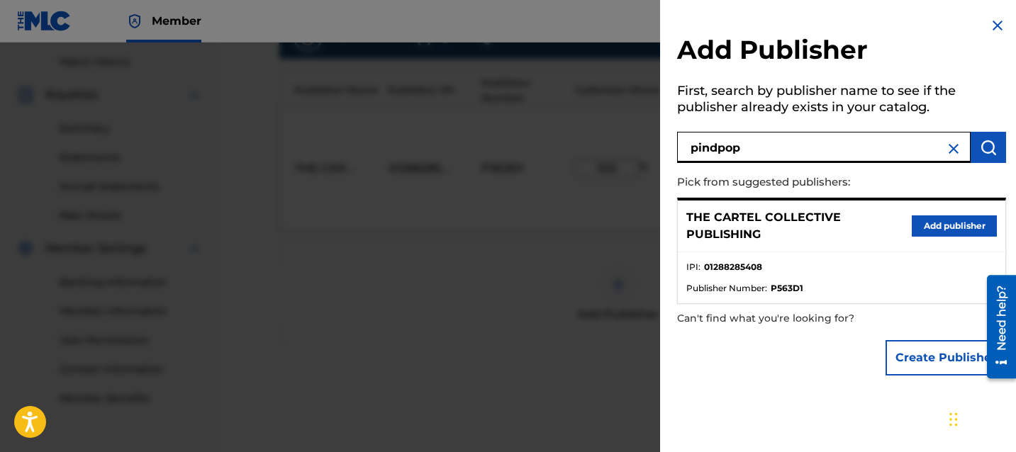
type input "pindpop"
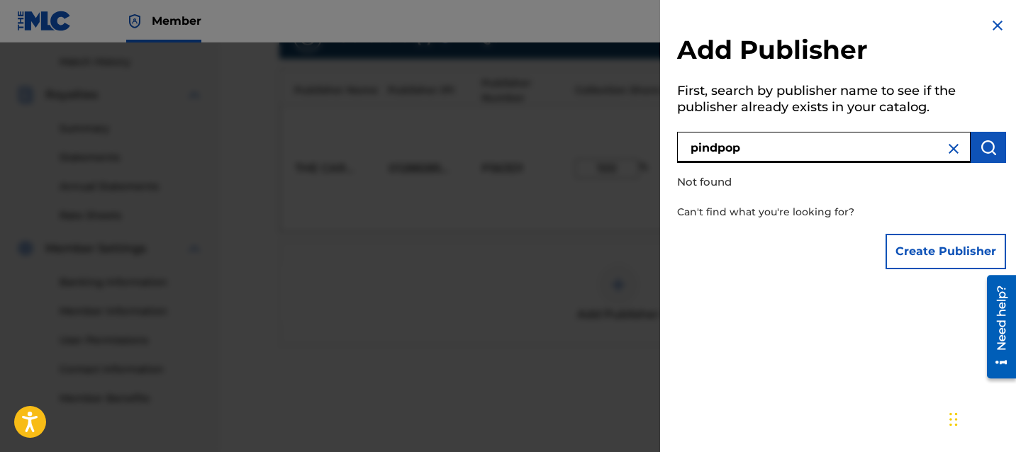
click at [931, 259] on button "Create Publisher" at bounding box center [946, 251] width 121 height 35
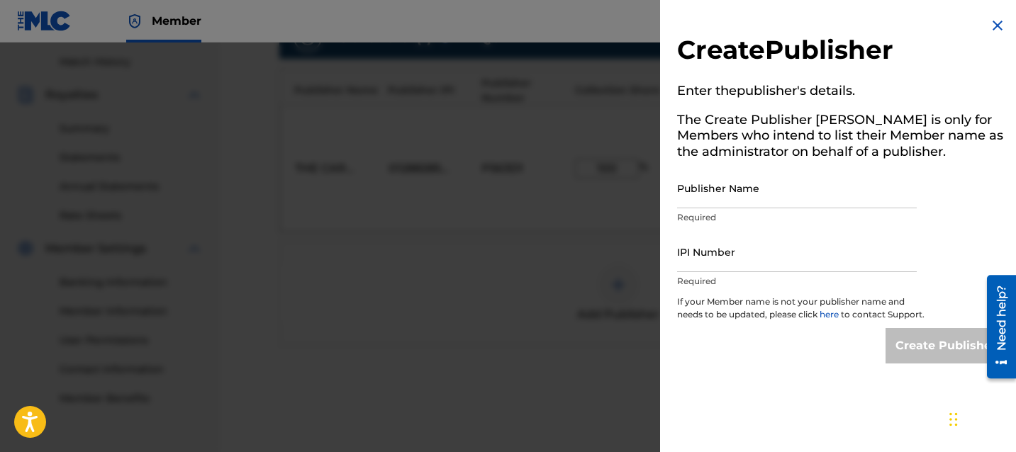
click at [790, 188] on input "Publisher Name" at bounding box center [797, 188] width 240 height 40
paste input "PINDPOP MUSIC GROUP - 1297316525"
click at [834, 201] on input "PINDPOP MUSIC GROUP - 1297316525" at bounding box center [797, 188] width 240 height 40
type input "PINDPOP MUSIC GROUP"
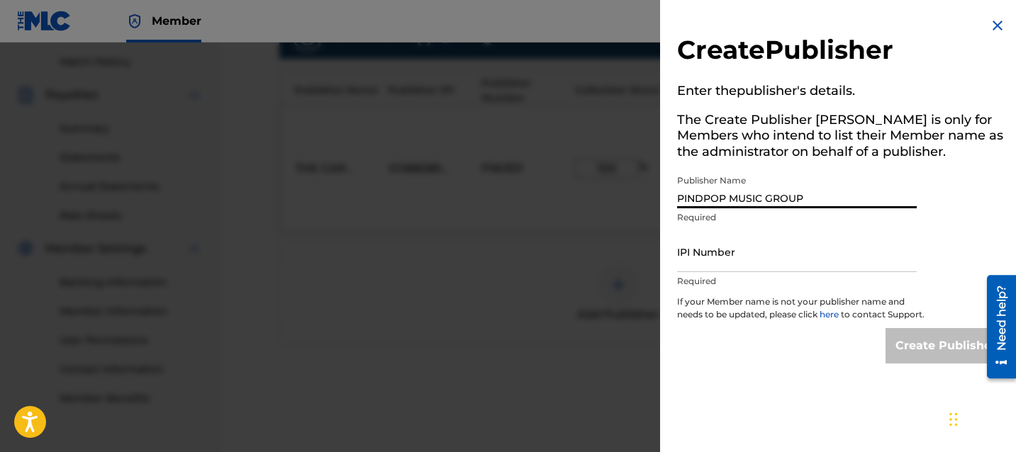
click at [761, 247] on input "IPI Number" at bounding box center [797, 252] width 240 height 40
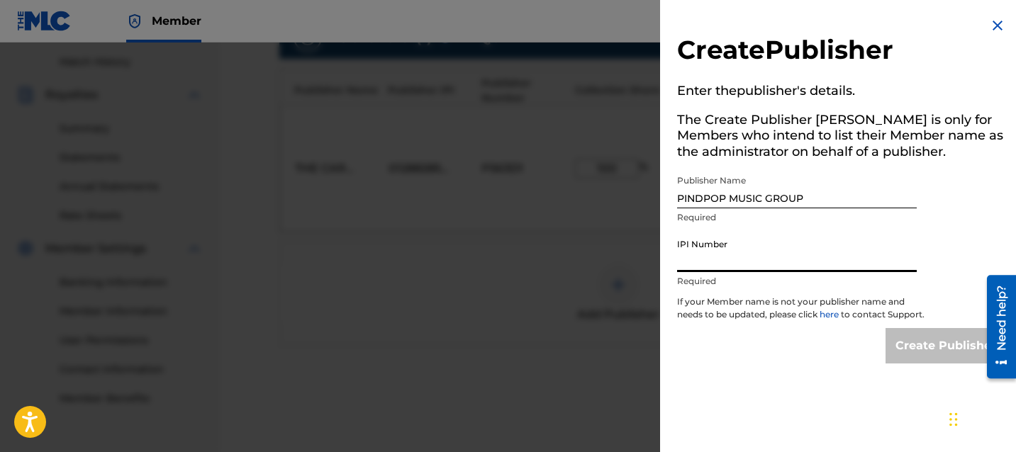
paste input "1297316525"
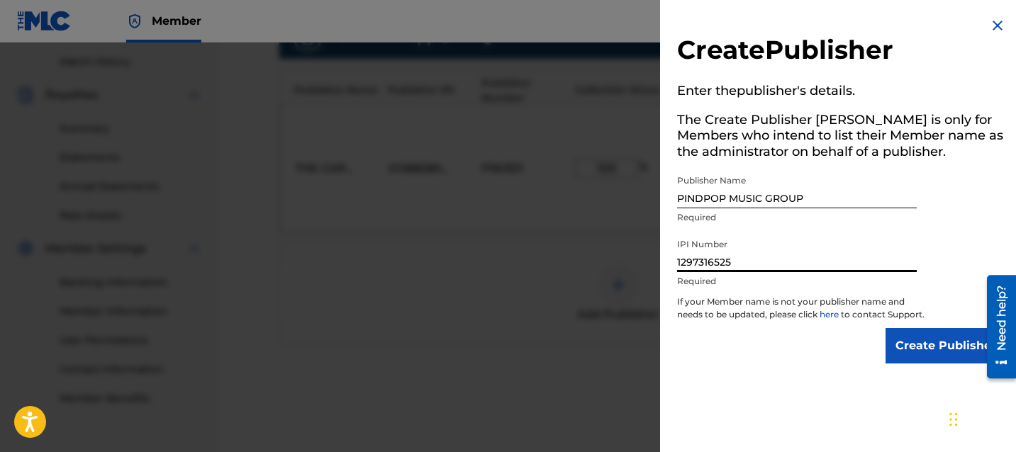
type input "1297316525"
click at [900, 293] on div "IPI Number 1297316525 Required" at bounding box center [797, 264] width 240 height 64
click at [888, 345] on input "Create Publisher" at bounding box center [946, 345] width 121 height 35
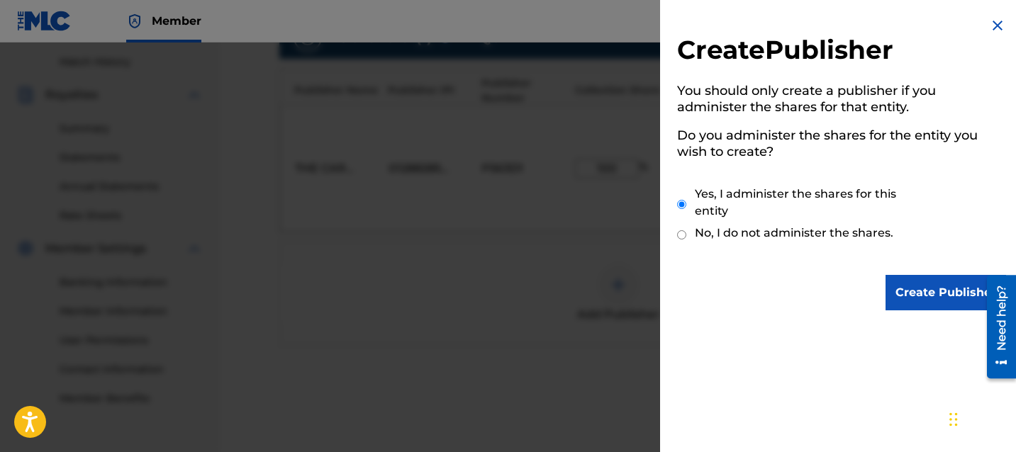
click at [916, 286] on input "Create Publisher" at bounding box center [946, 292] width 121 height 35
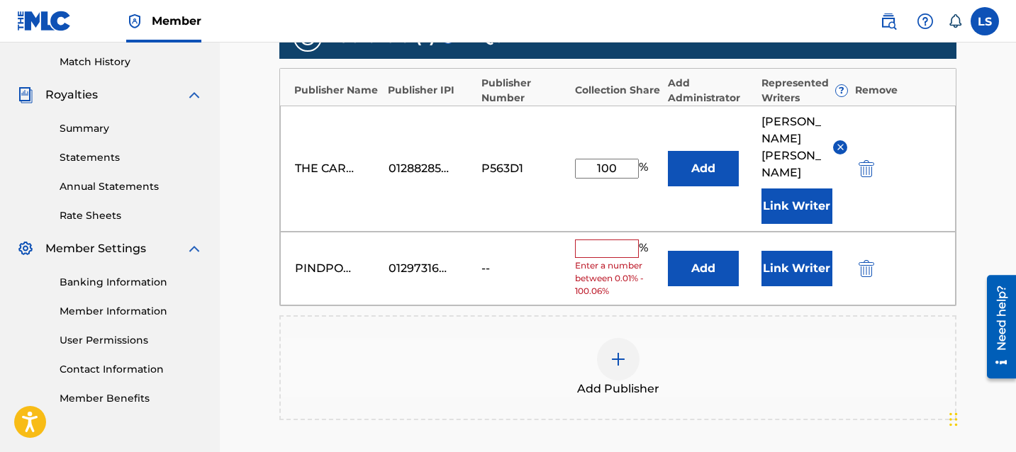
click at [620, 240] on input "text" at bounding box center [607, 249] width 64 height 18
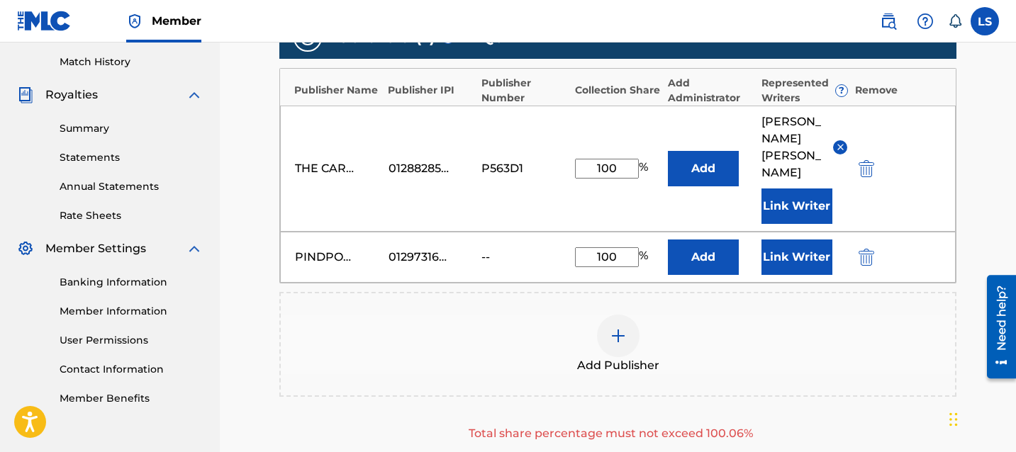
type input "100"
click at [860, 160] on img "submit" at bounding box center [867, 168] width 16 height 17
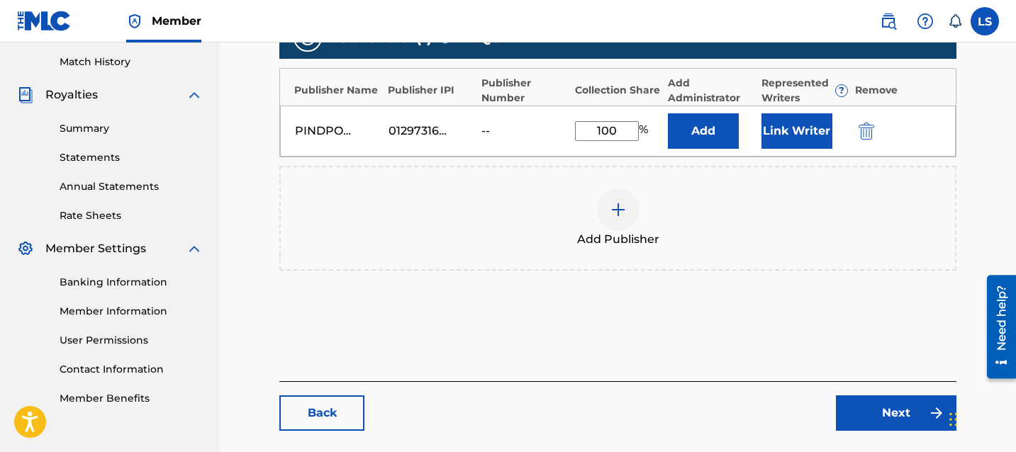
click at [884, 423] on link "Next" at bounding box center [896, 413] width 121 height 35
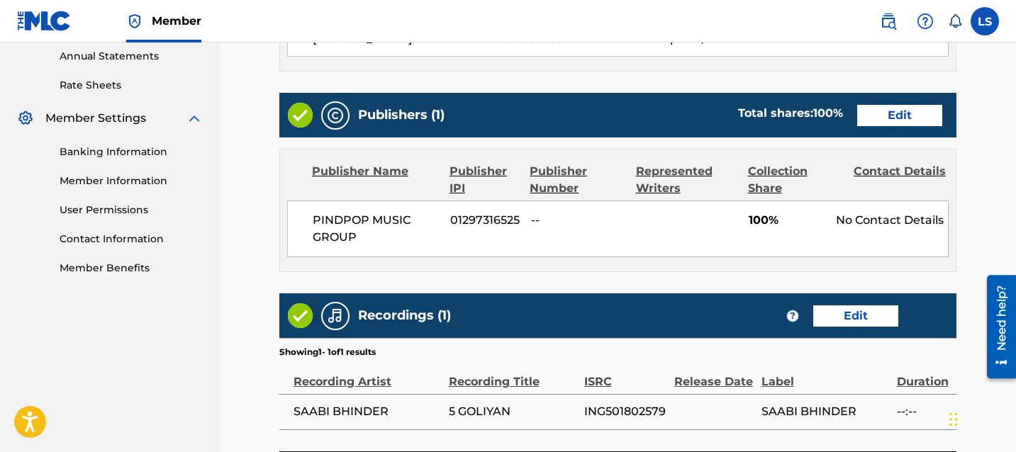
scroll to position [655, 0]
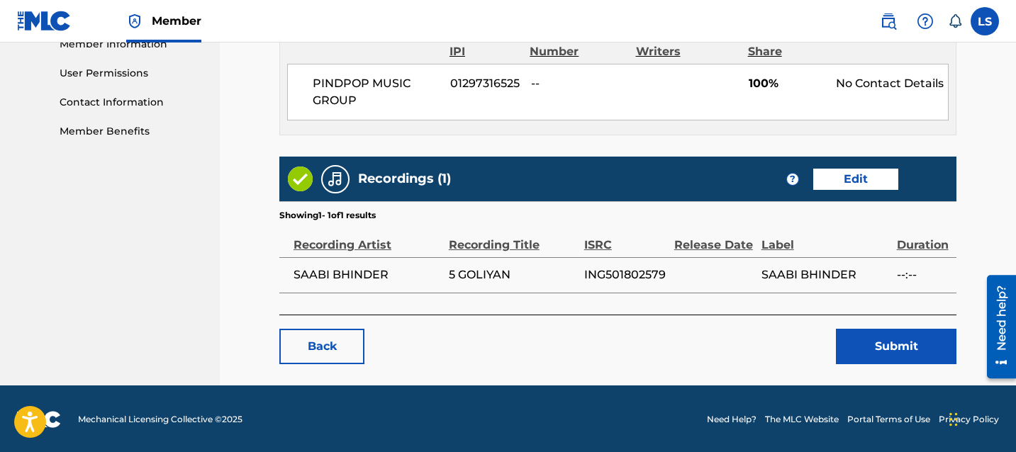
click at [897, 356] on button "Submit" at bounding box center [896, 346] width 121 height 35
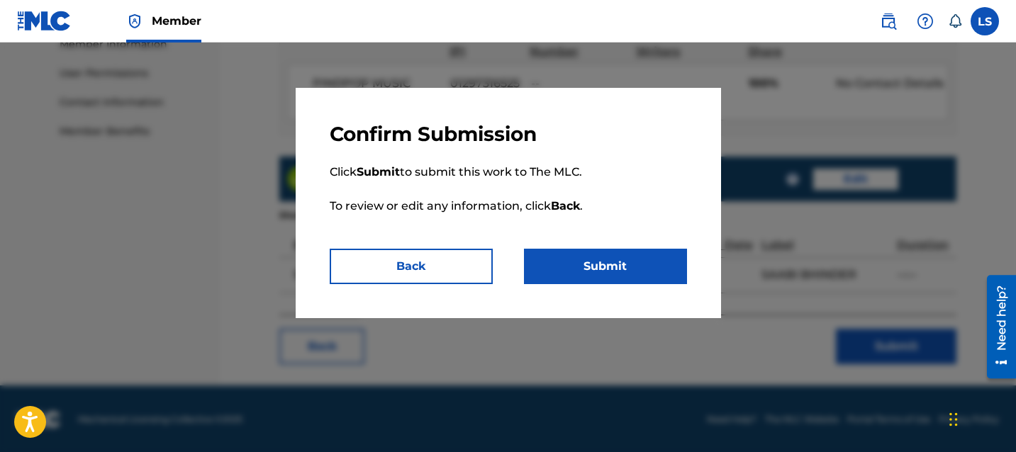
click at [642, 254] on button "Submit" at bounding box center [605, 266] width 163 height 35
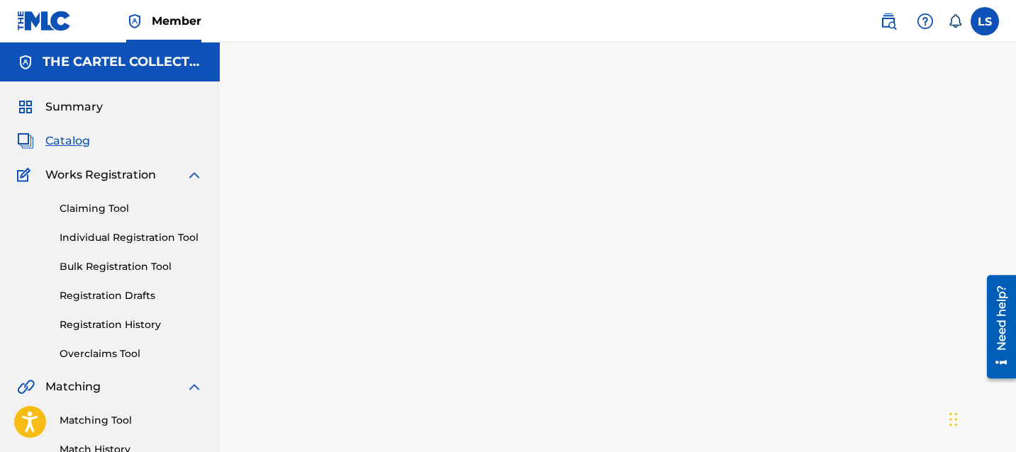
click at [75, 145] on span "Catalog" at bounding box center [67, 141] width 45 height 17
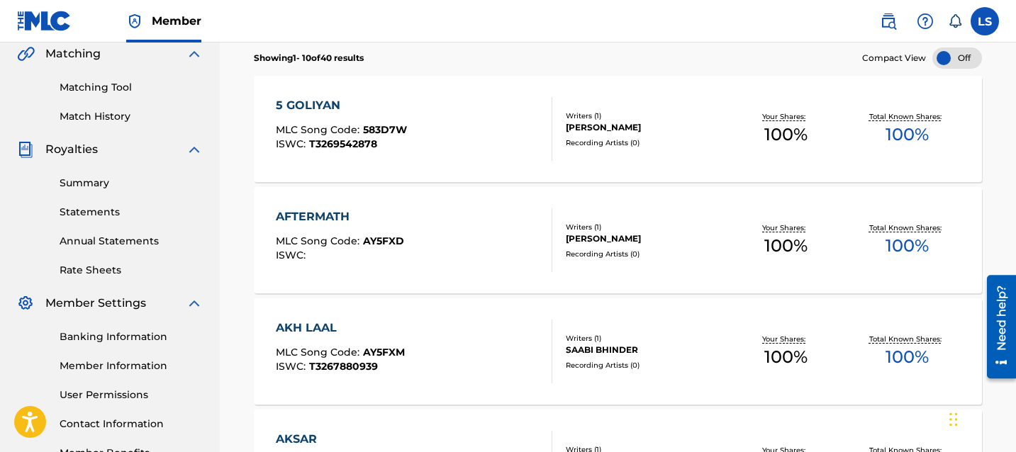
scroll to position [338, 0]
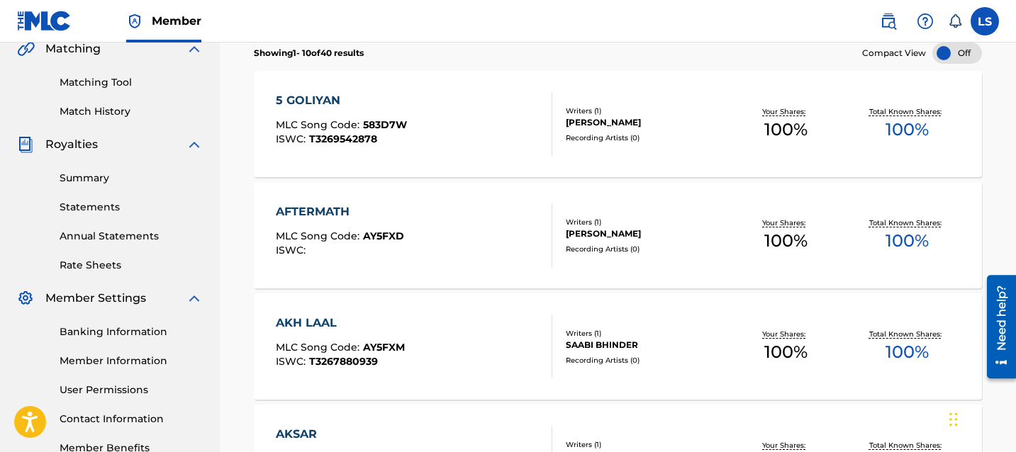
click at [460, 238] on div "AFTERMATH MLC Song Code : AY5FXD ISWC :" at bounding box center [414, 236] width 277 height 64
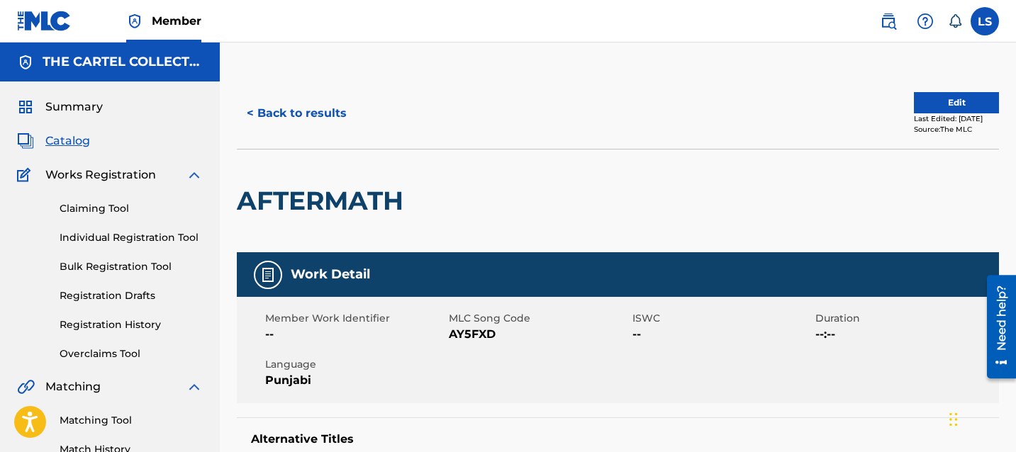
click at [957, 96] on button "Edit" at bounding box center [956, 102] width 85 height 21
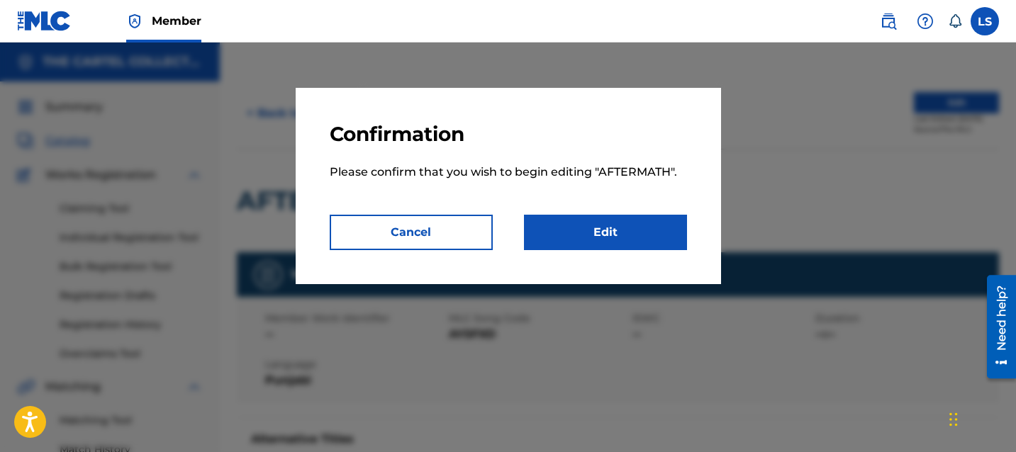
click at [637, 247] on link "Edit" at bounding box center [605, 232] width 163 height 35
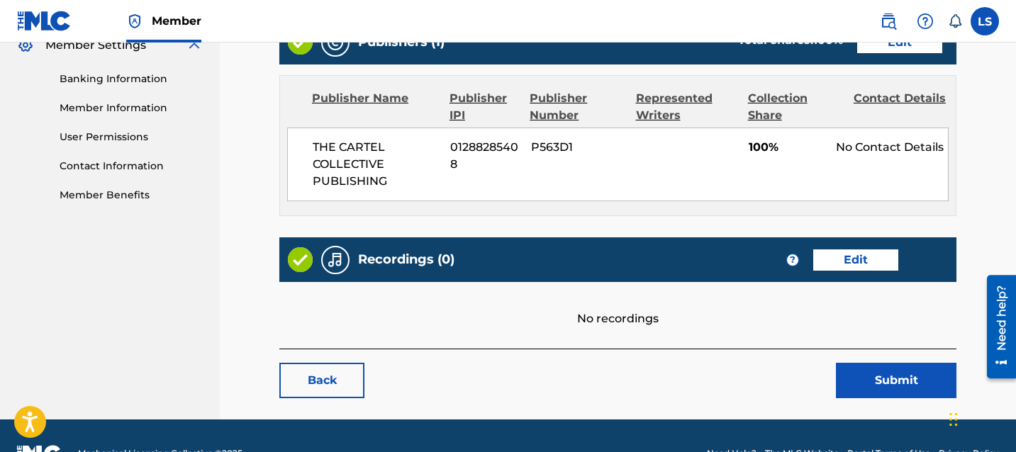
scroll to position [467, 0]
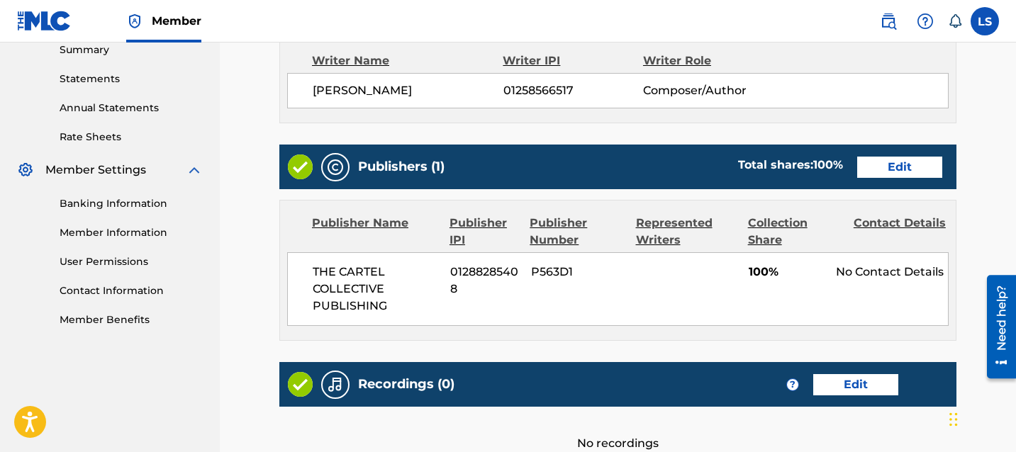
click at [897, 167] on link "Edit" at bounding box center [899, 167] width 85 height 21
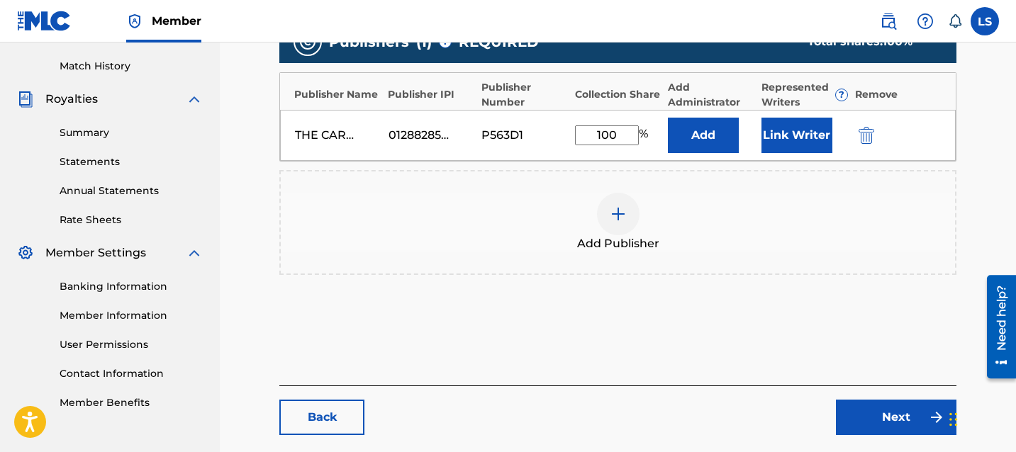
scroll to position [385, 0]
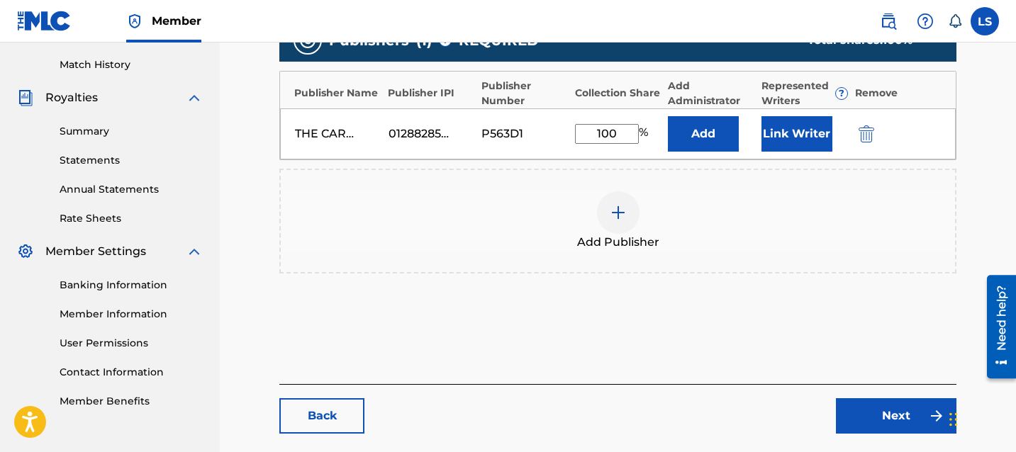
click at [641, 213] on div "Add Publisher" at bounding box center [618, 221] width 674 height 60
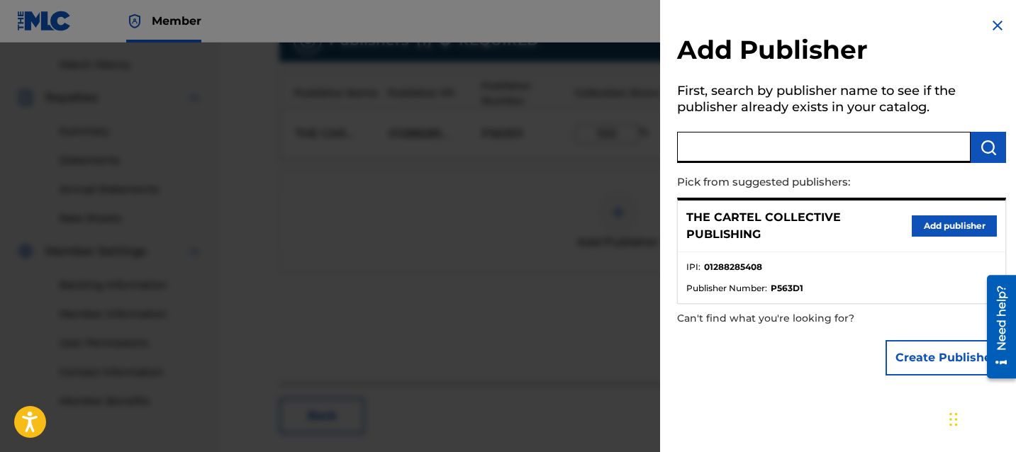
click at [763, 157] on input "text" at bounding box center [824, 147] width 294 height 31
paste input "1297316525"
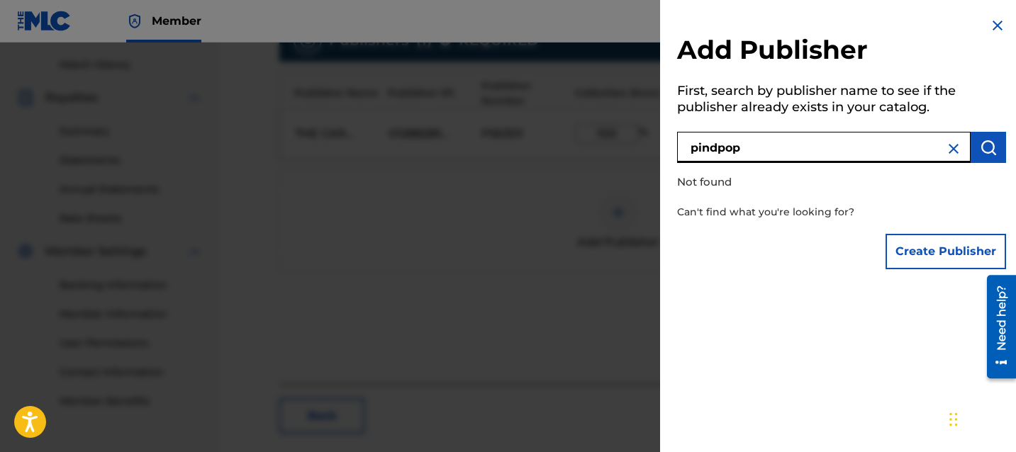
type input "pindpop"
click at [513, 264] on div at bounding box center [508, 269] width 1016 height 452
